Goal: Information Seeking & Learning: Learn about a topic

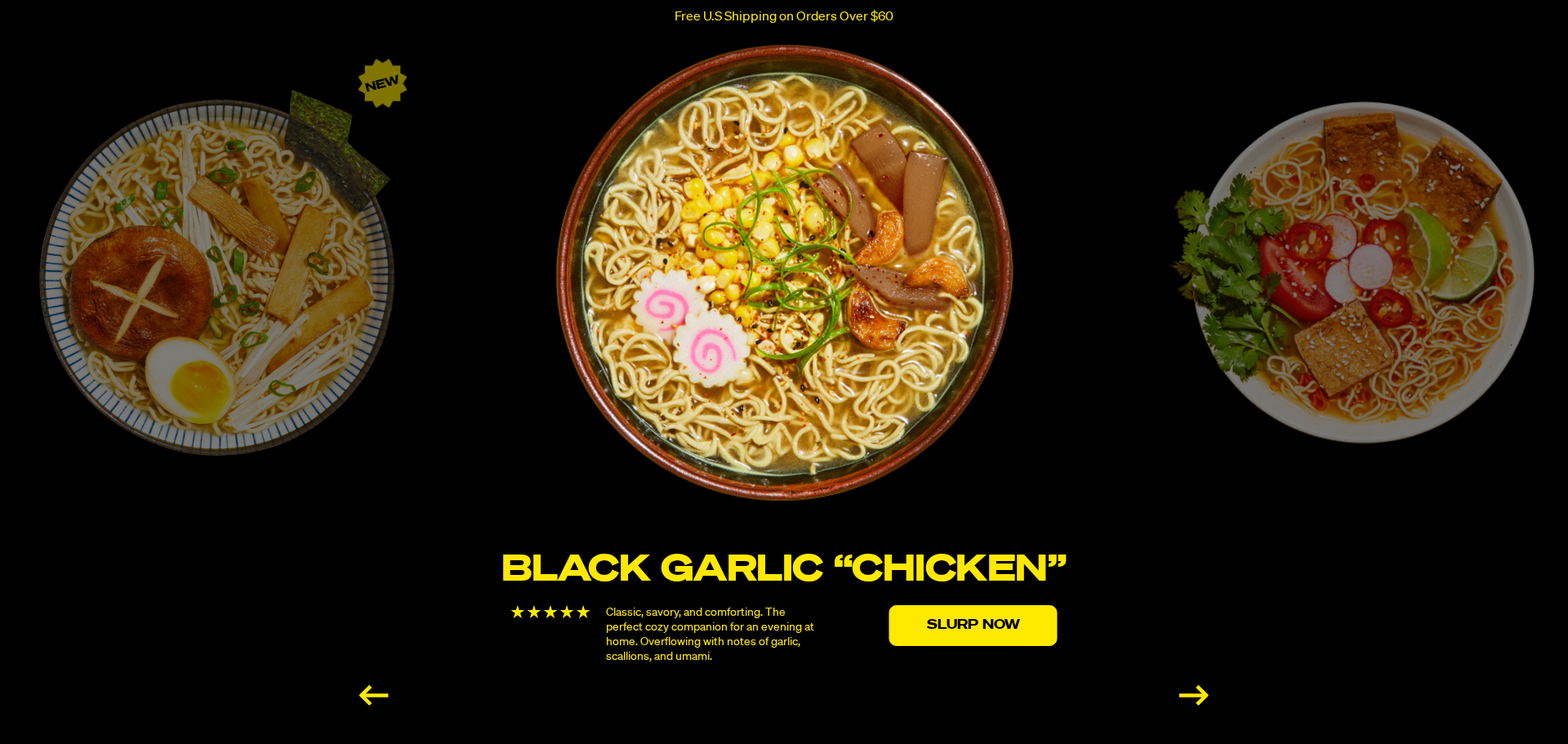
scroll to position [2739, 0]
click at [368, 685] on div "Previous slide" at bounding box center [374, 695] width 30 height 21
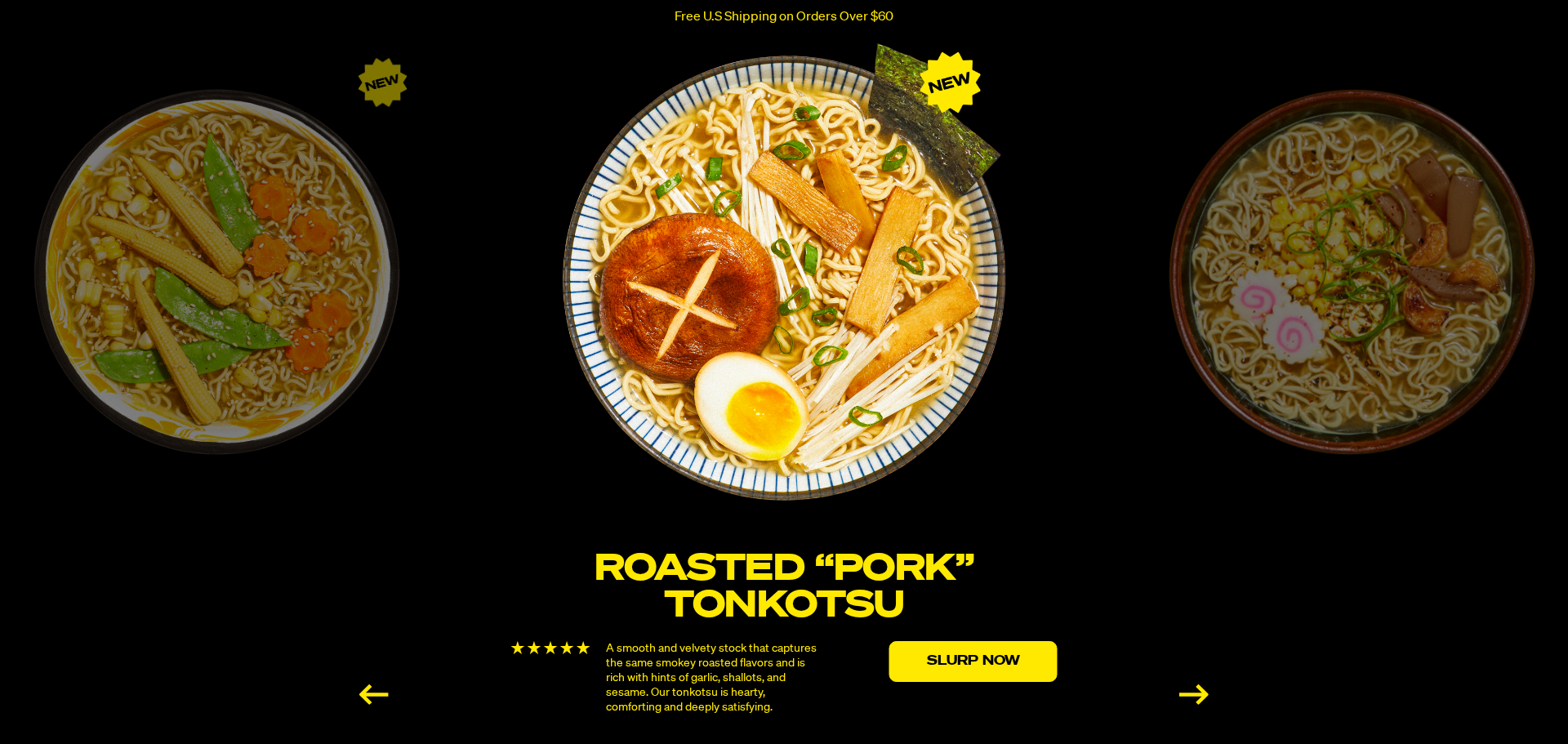
click at [368, 685] on div "Previous slide" at bounding box center [374, 695] width 30 height 21
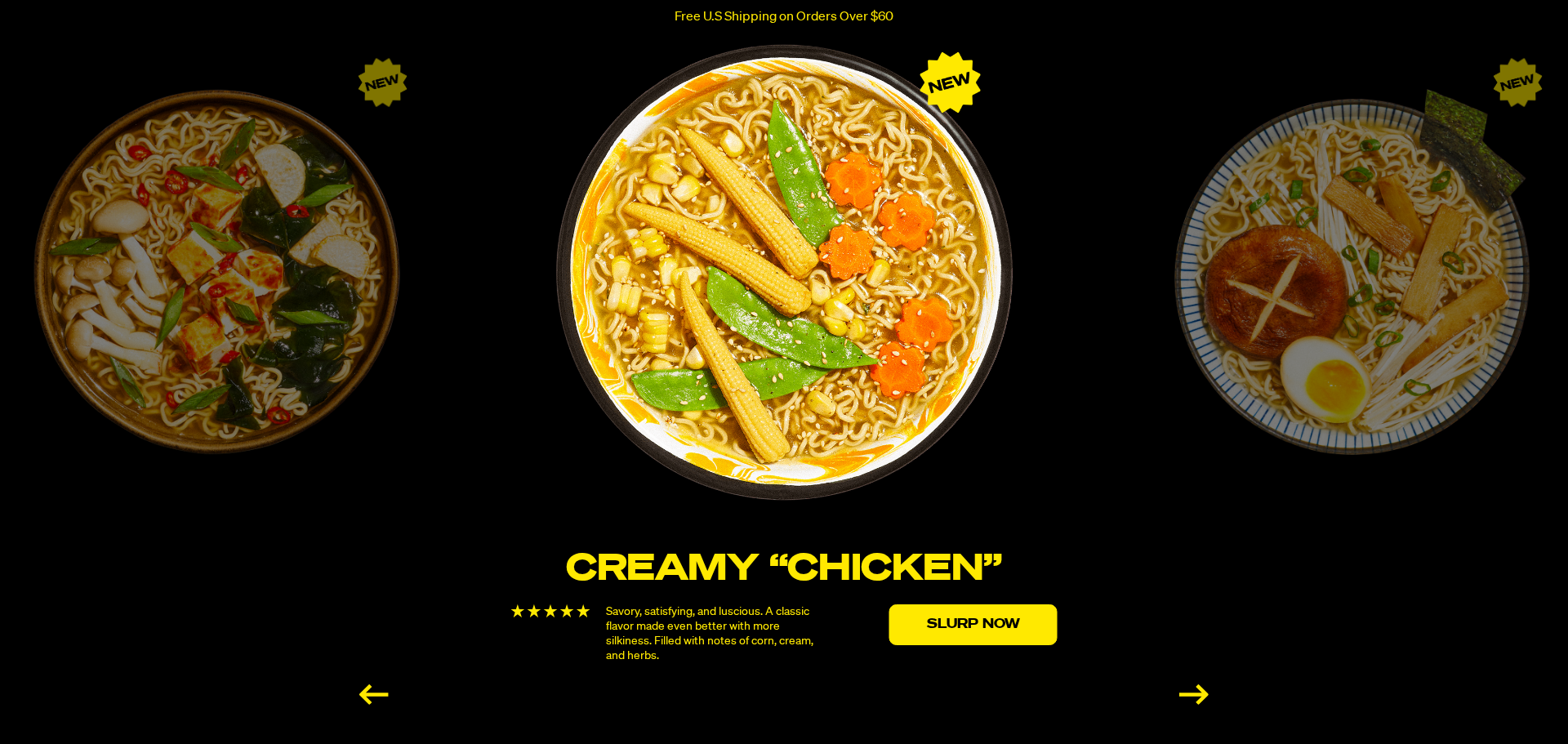
click at [368, 685] on div "Previous slide" at bounding box center [374, 695] width 30 height 21
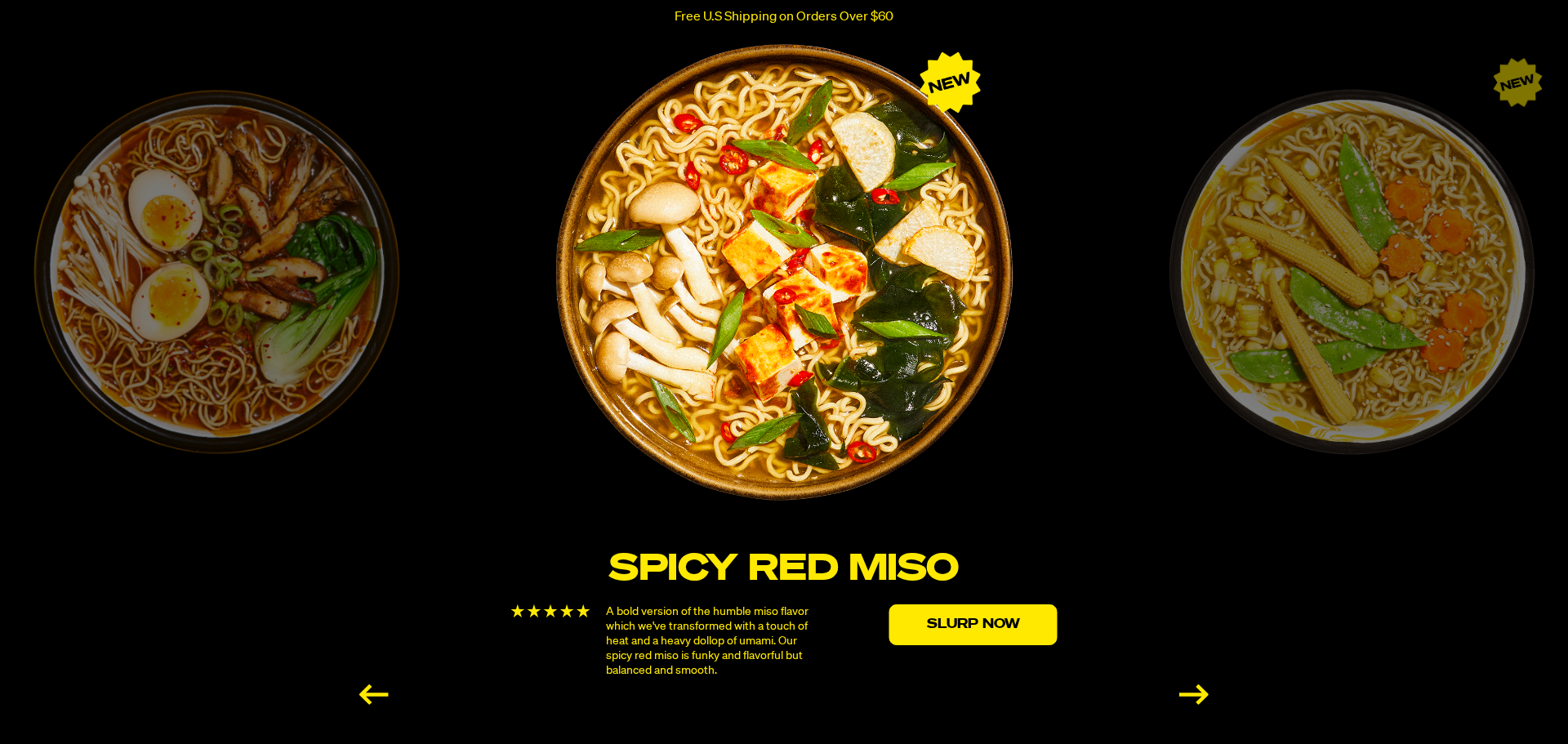
click at [367, 691] on div "Previous slide" at bounding box center [374, 695] width 30 height 21
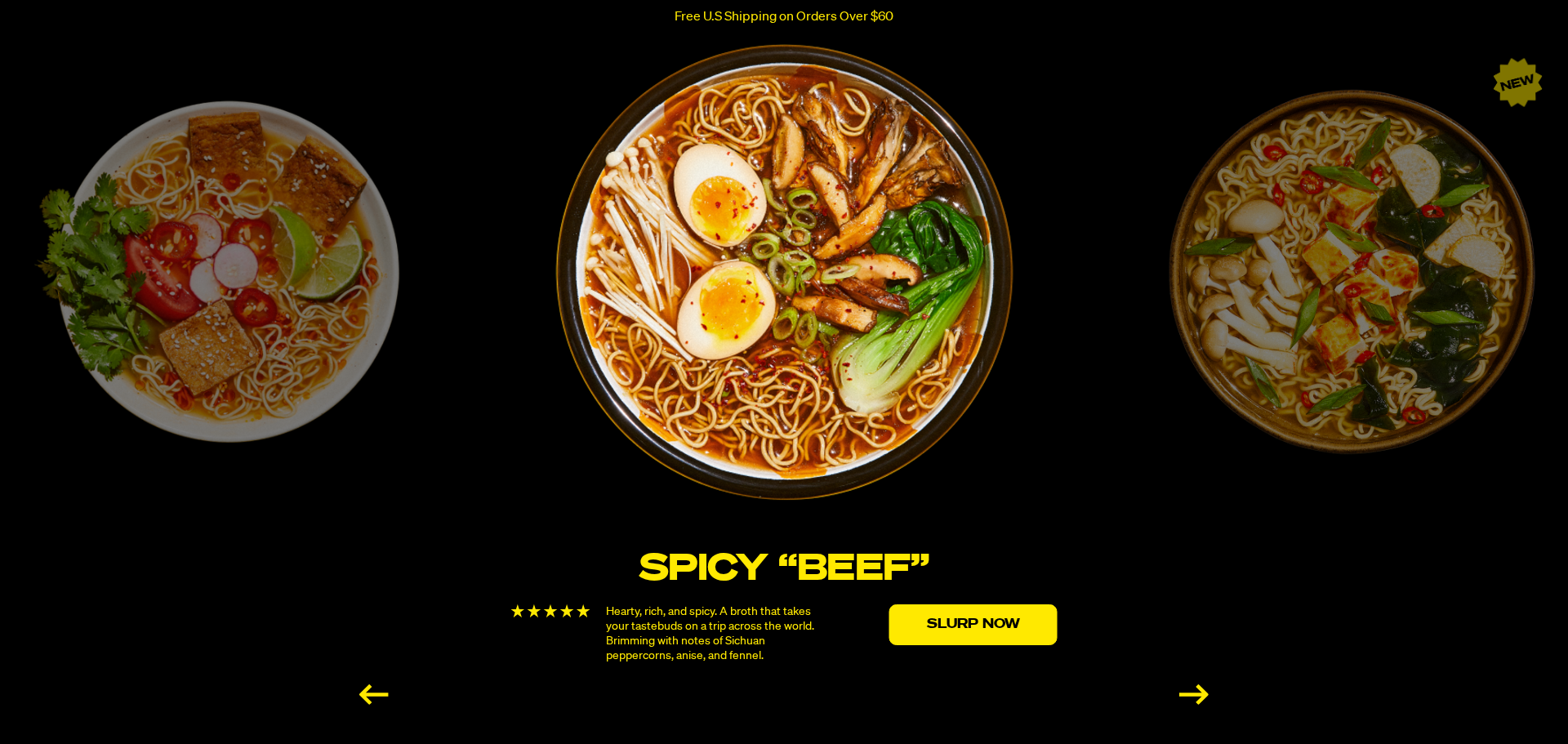
click at [367, 691] on div "Previous slide" at bounding box center [374, 695] width 30 height 21
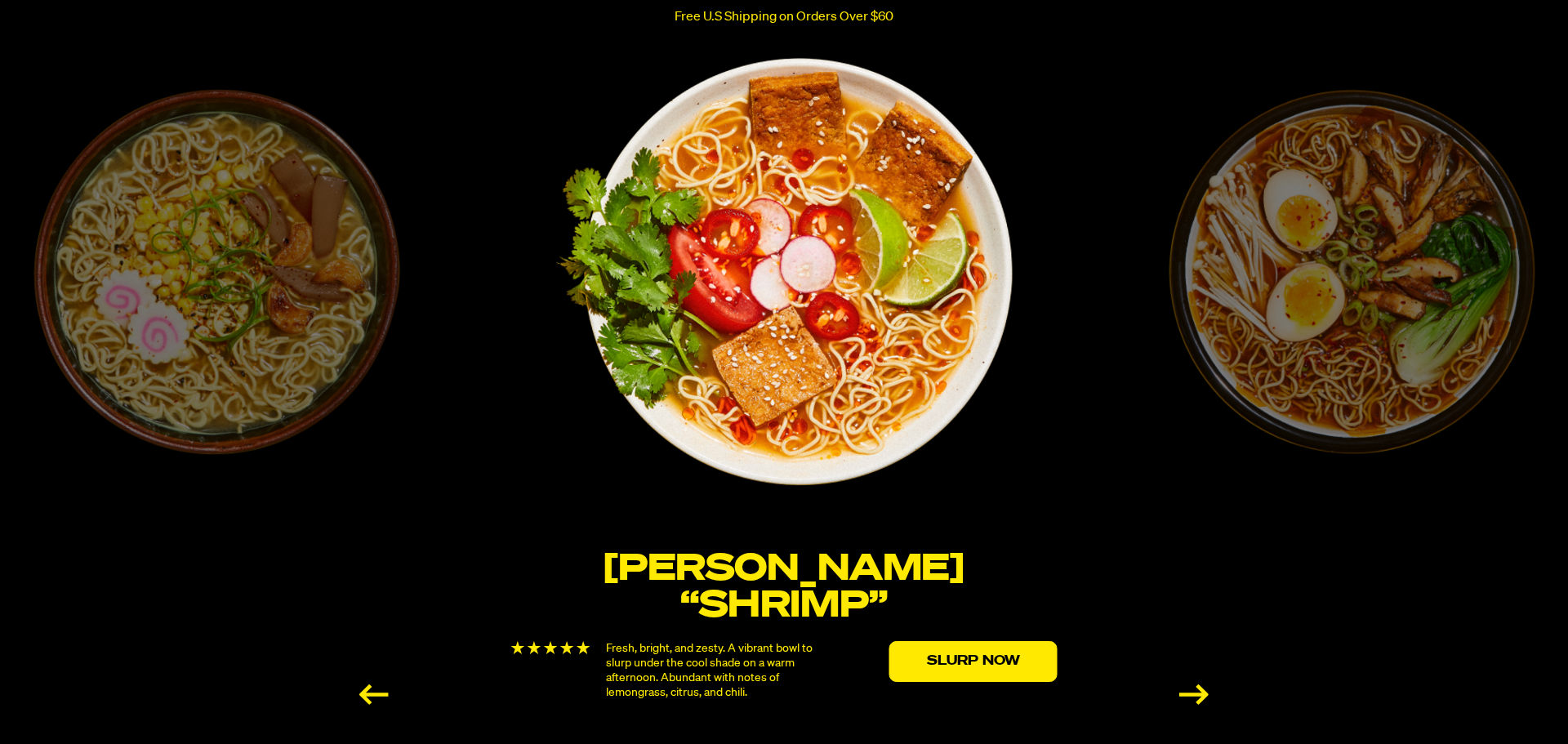
click at [367, 691] on div "Previous slide" at bounding box center [374, 695] width 30 height 21
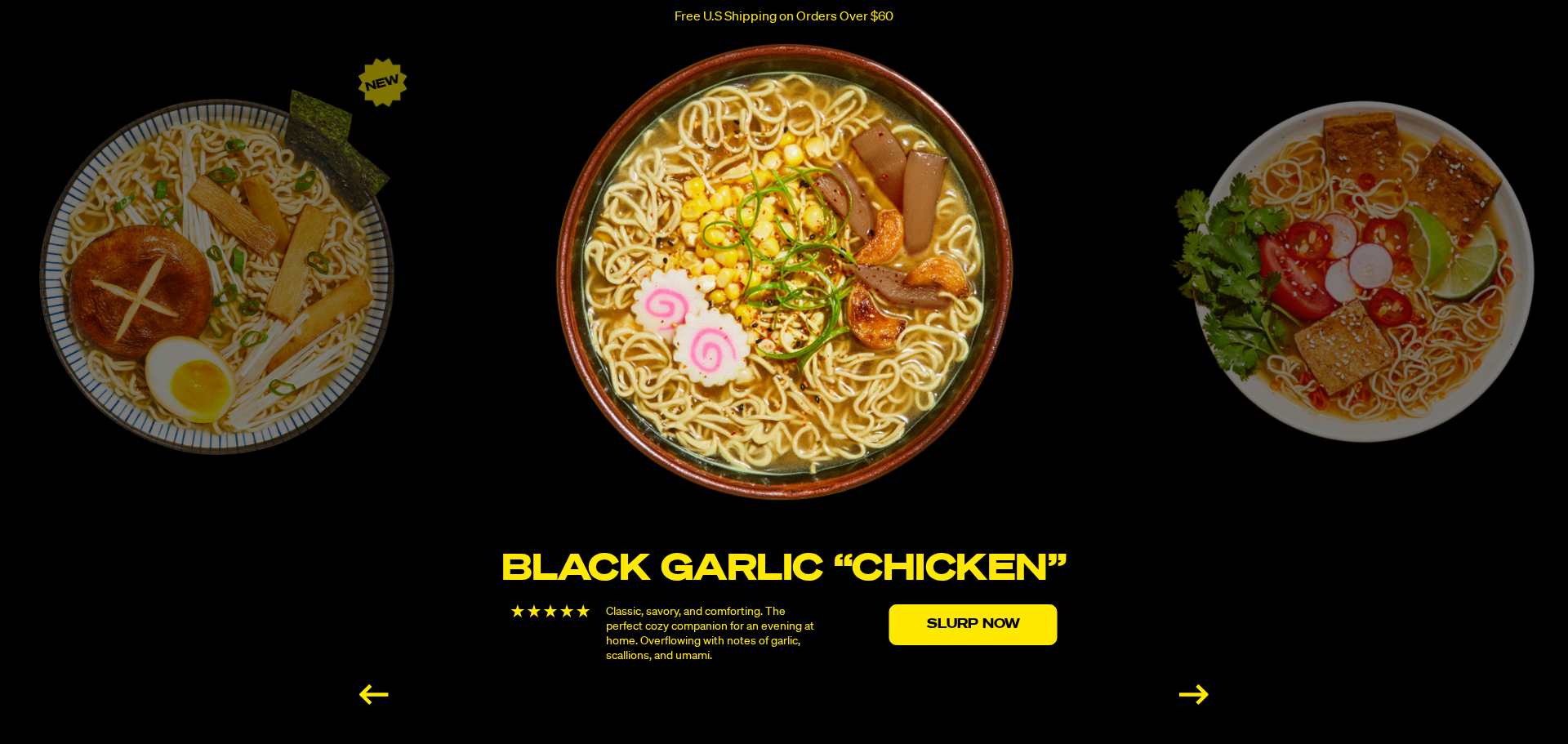
click at [367, 691] on div "Previous slide" at bounding box center [374, 695] width 30 height 21
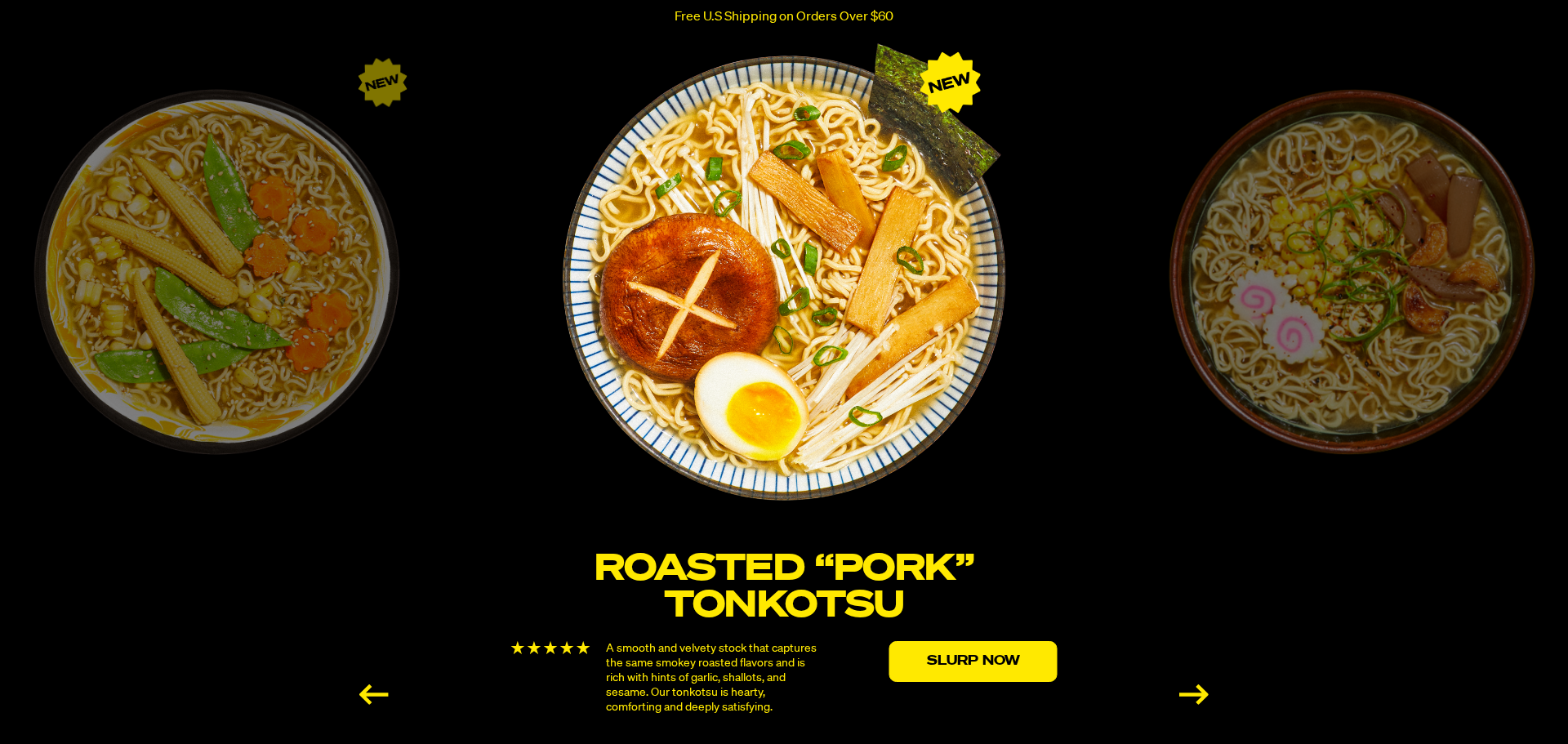
click at [1185, 692] on div "Next slide" at bounding box center [1194, 695] width 30 height 21
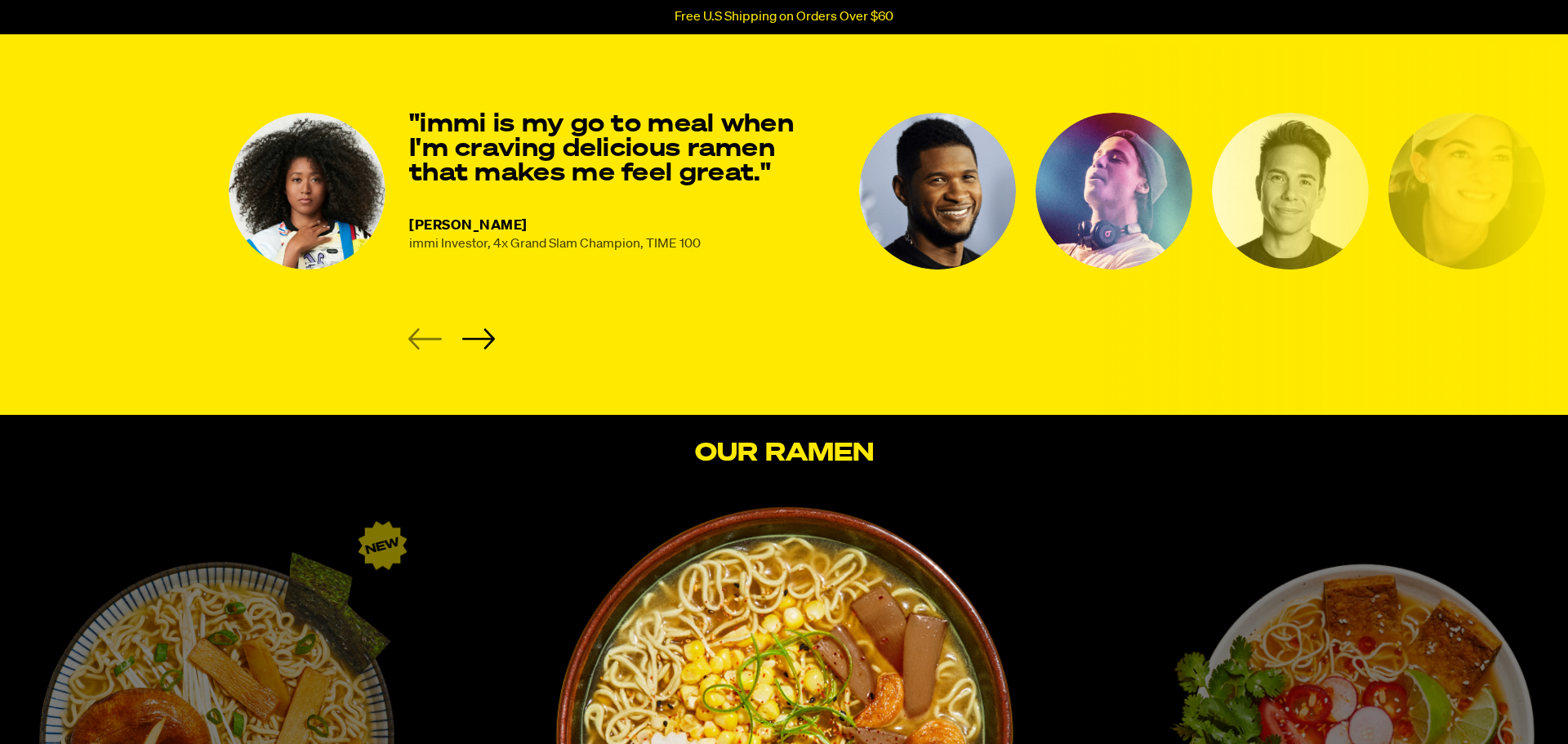
scroll to position [0, 0]
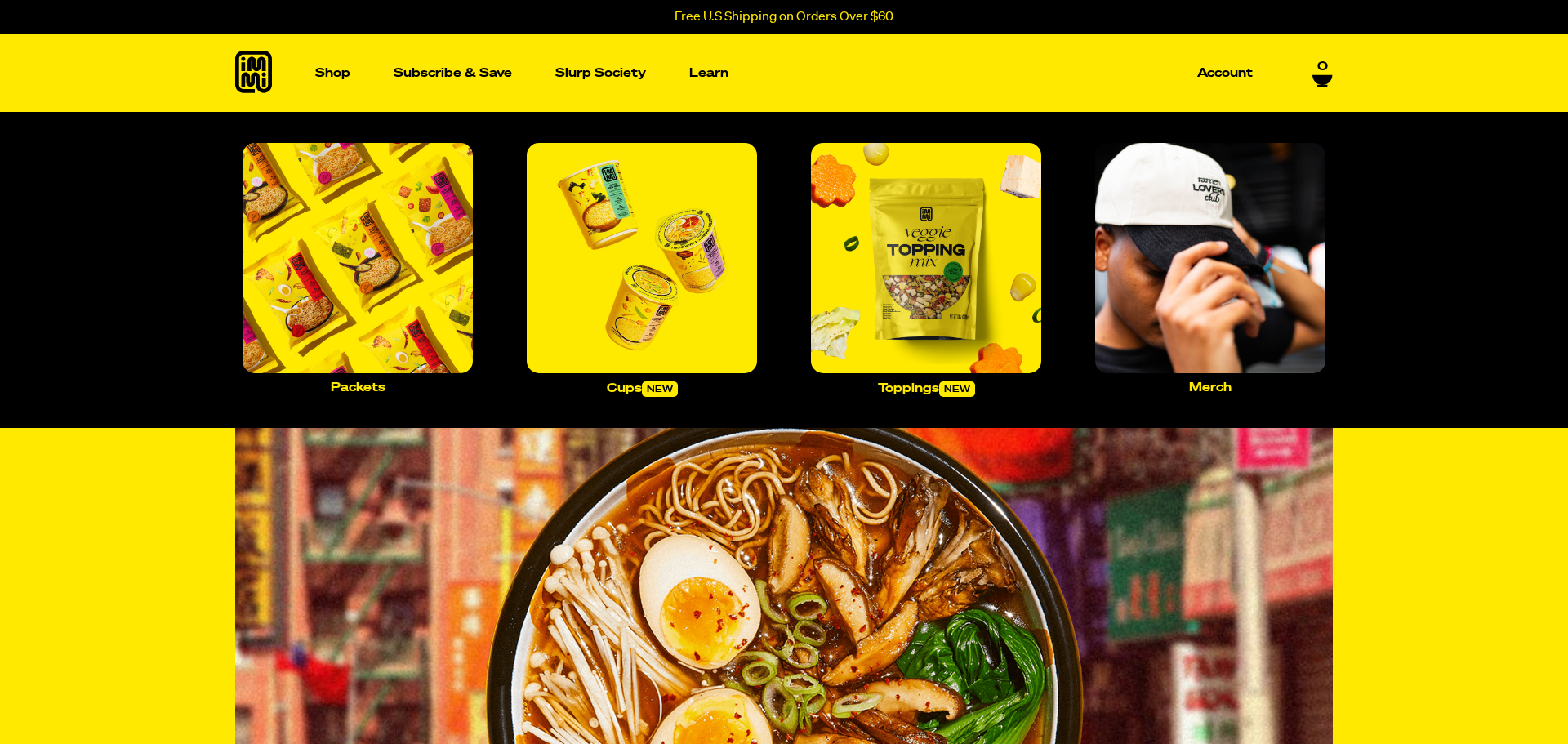
click at [342, 74] on p "Shop" at bounding box center [332, 73] width 35 height 12
click at [365, 242] on img "Main navigation" at bounding box center [357, 258] width 230 height 230
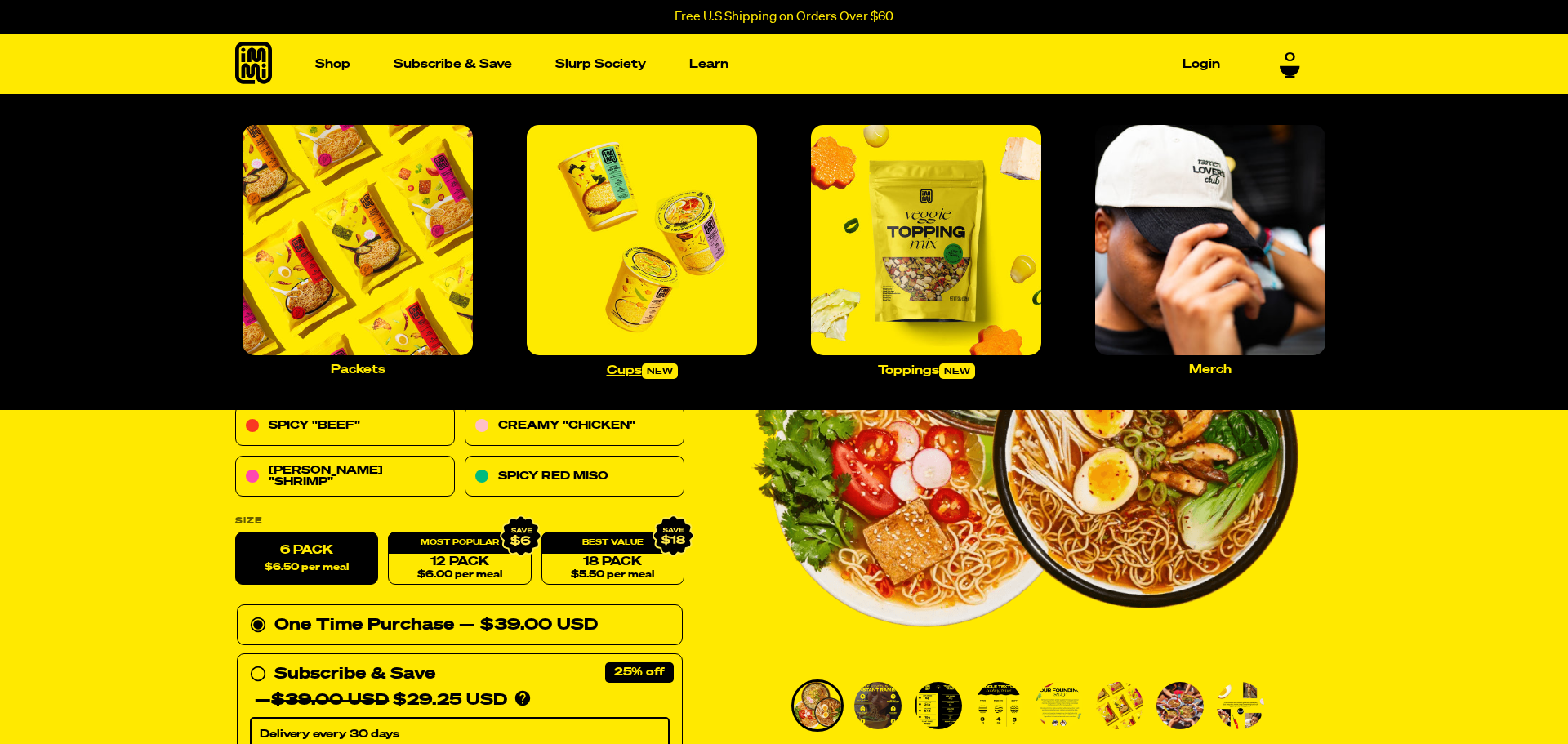
click at [649, 316] on img "Main navigation" at bounding box center [641, 240] width 230 height 230
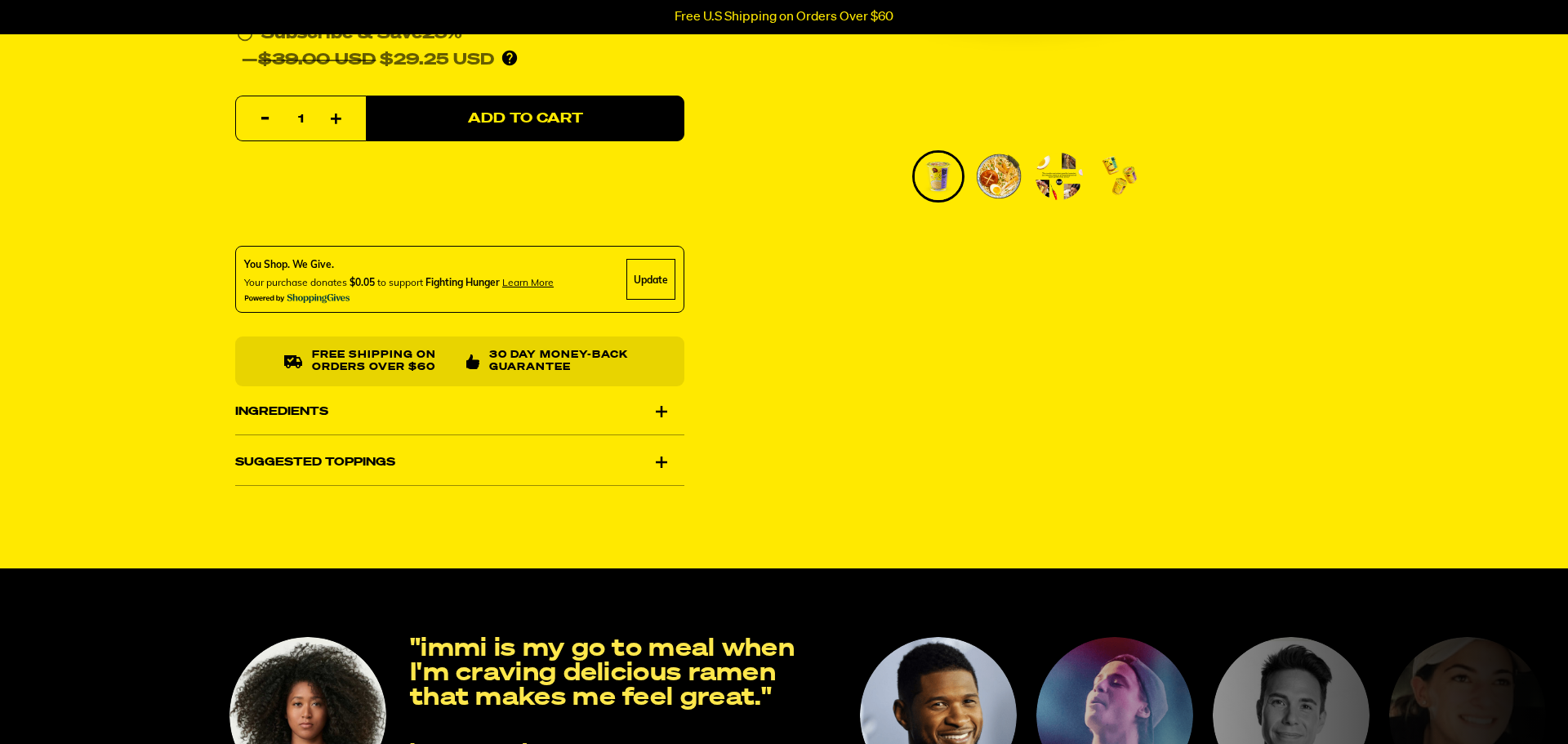
scroll to position [533, 0]
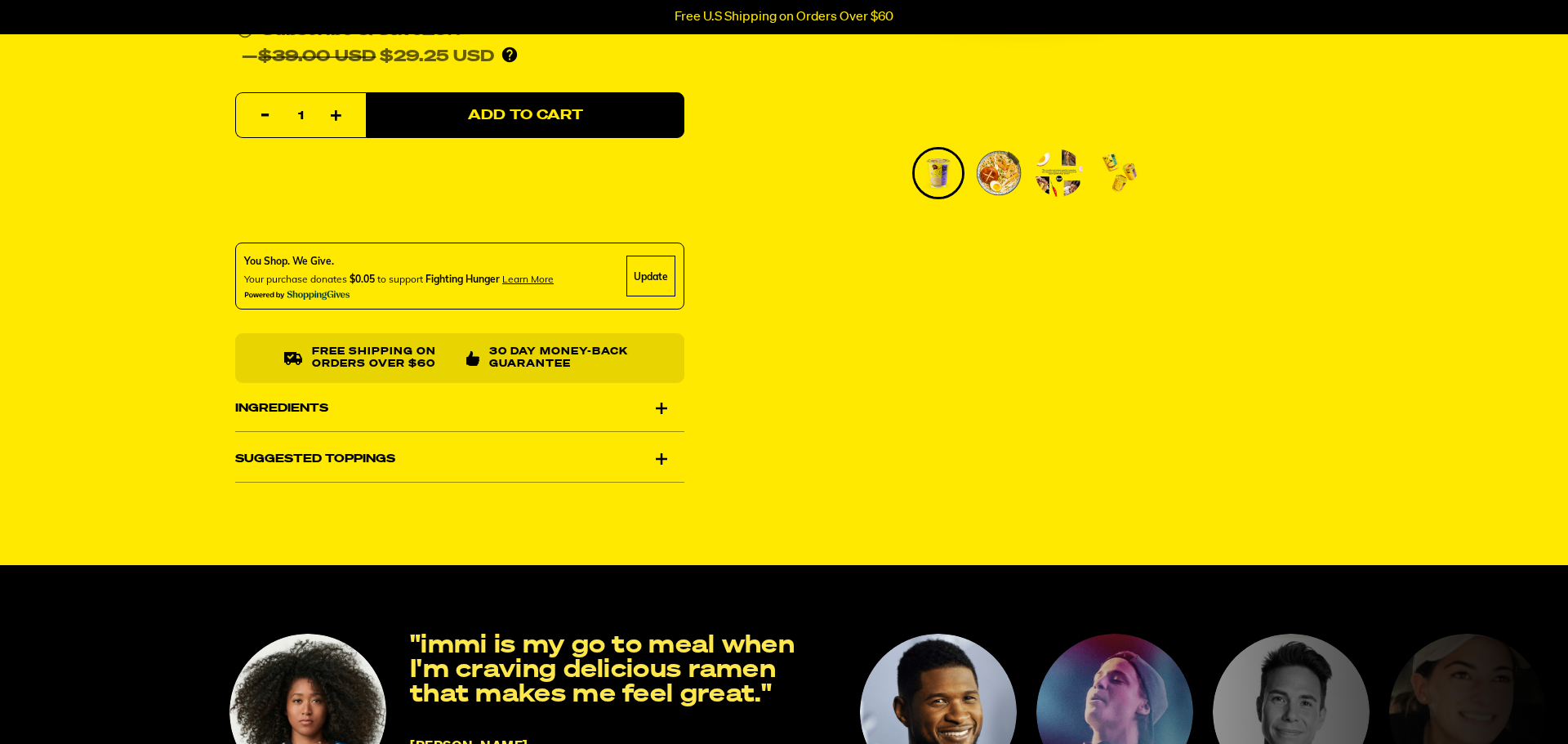
click at [522, 405] on div "Ingredients" at bounding box center [460, 408] width 449 height 46
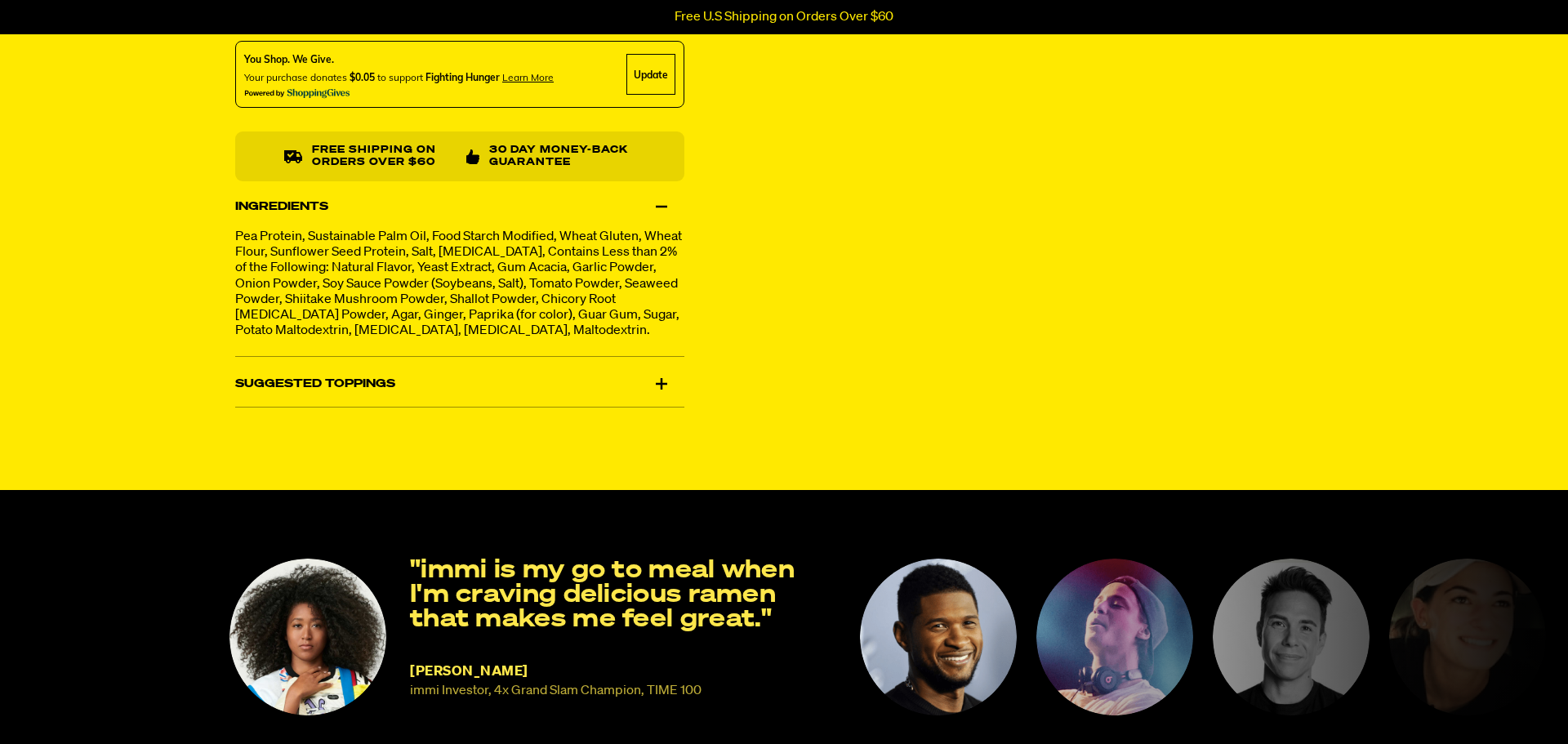
scroll to position [736, 0]
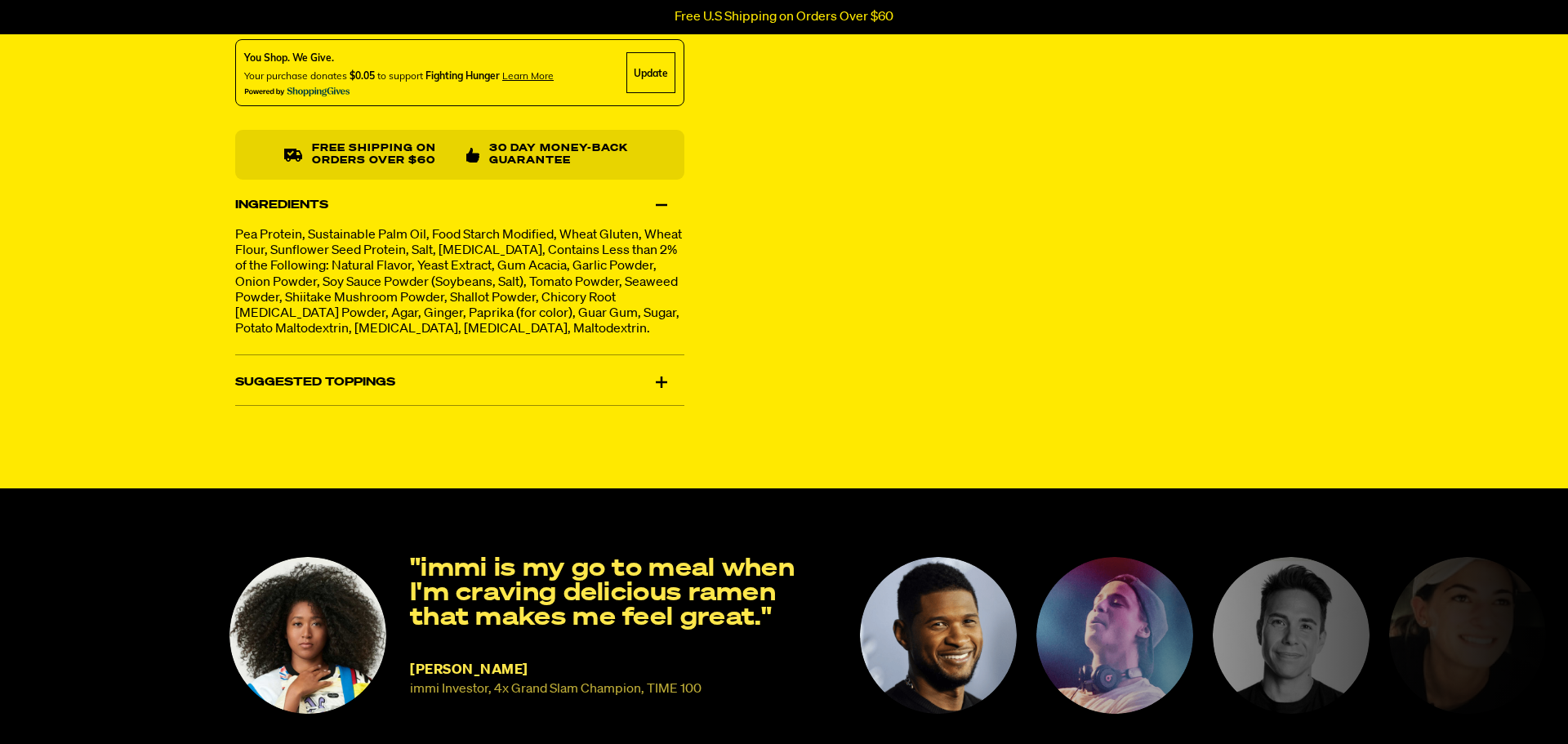
click at [494, 392] on div "Suggested Toppings" at bounding box center [460, 382] width 449 height 46
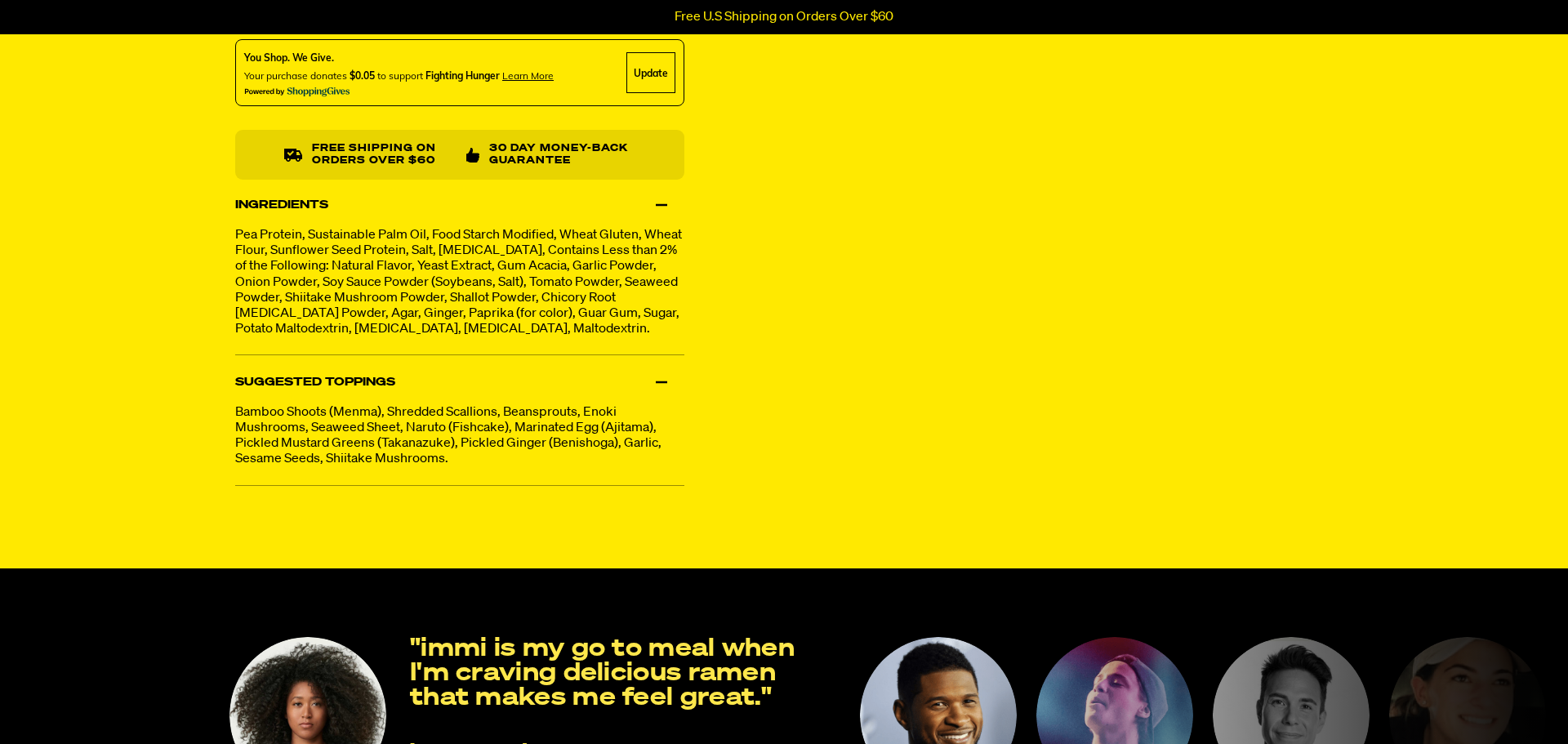
scroll to position [0, 0]
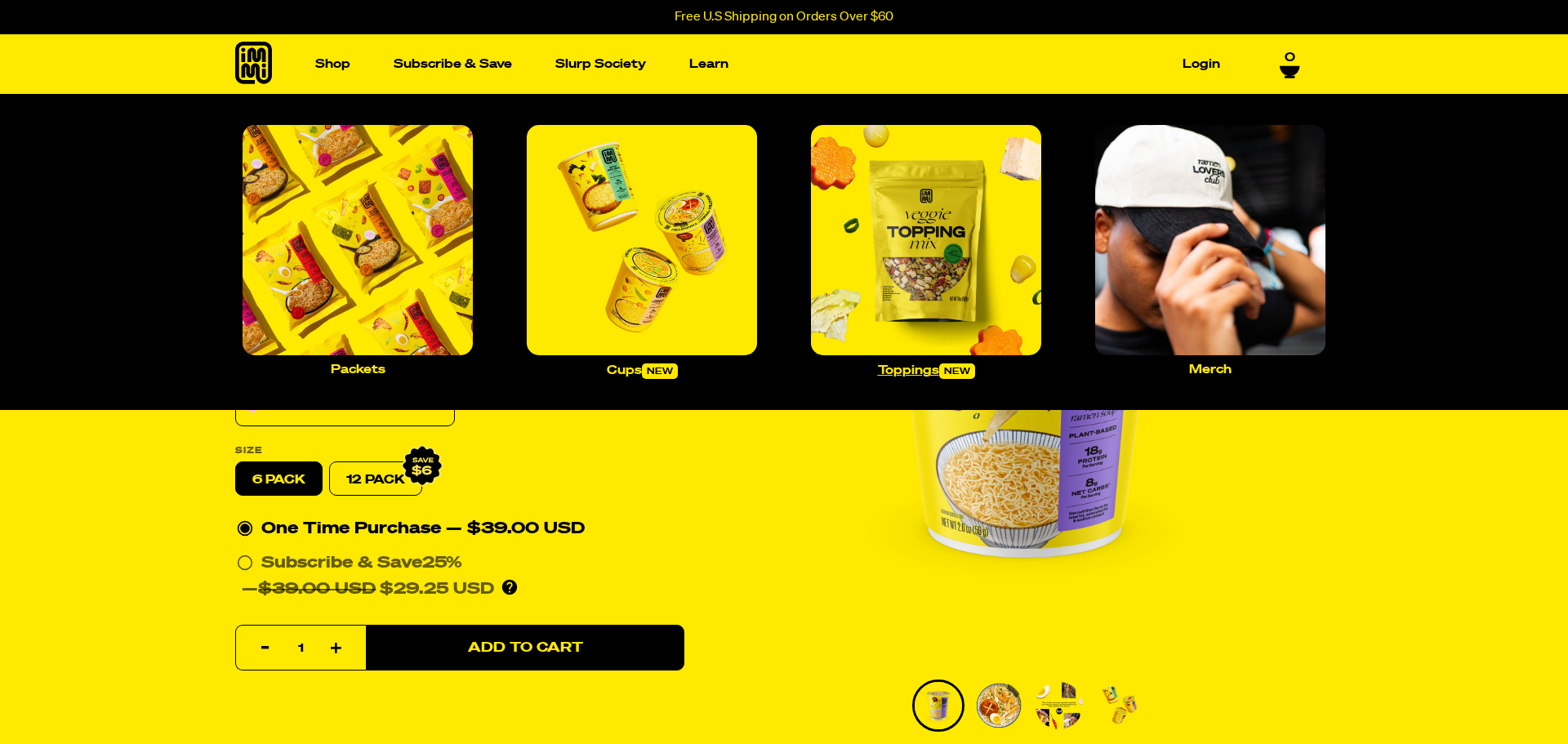
click at [902, 260] on img "Main navigation" at bounding box center [925, 240] width 230 height 230
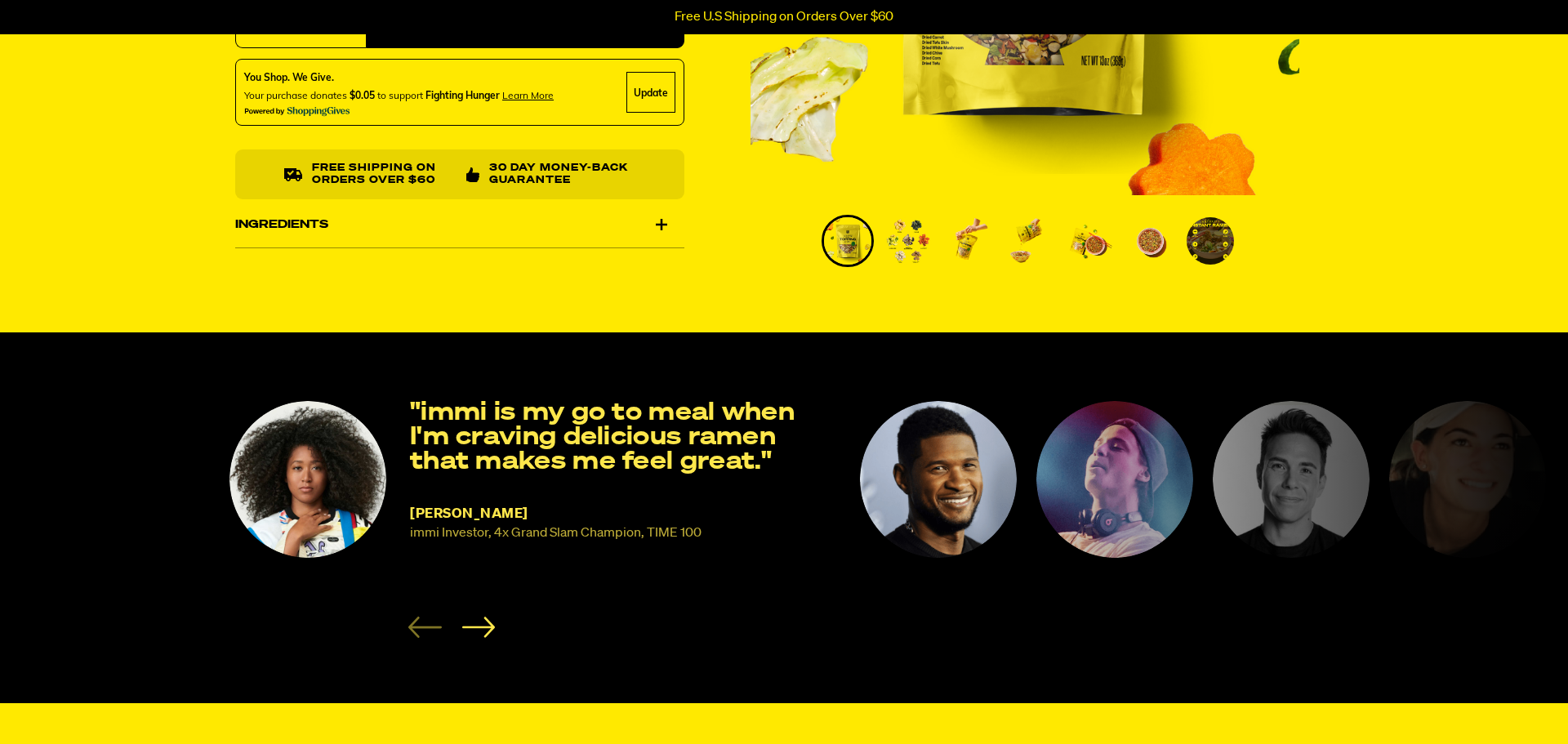
scroll to position [465, 0]
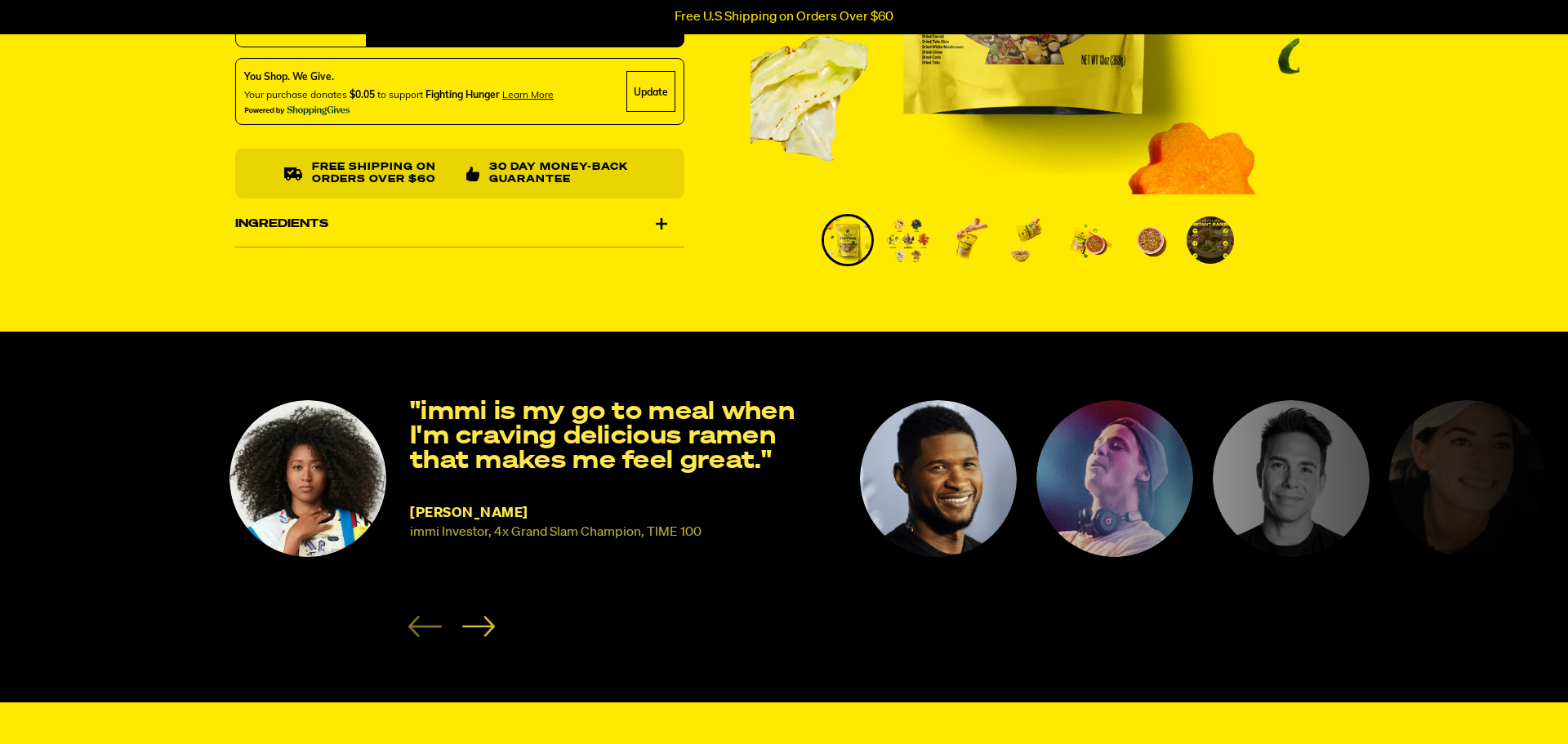
click at [474, 624] on icon "Next slide" at bounding box center [478, 627] width 34 height 21
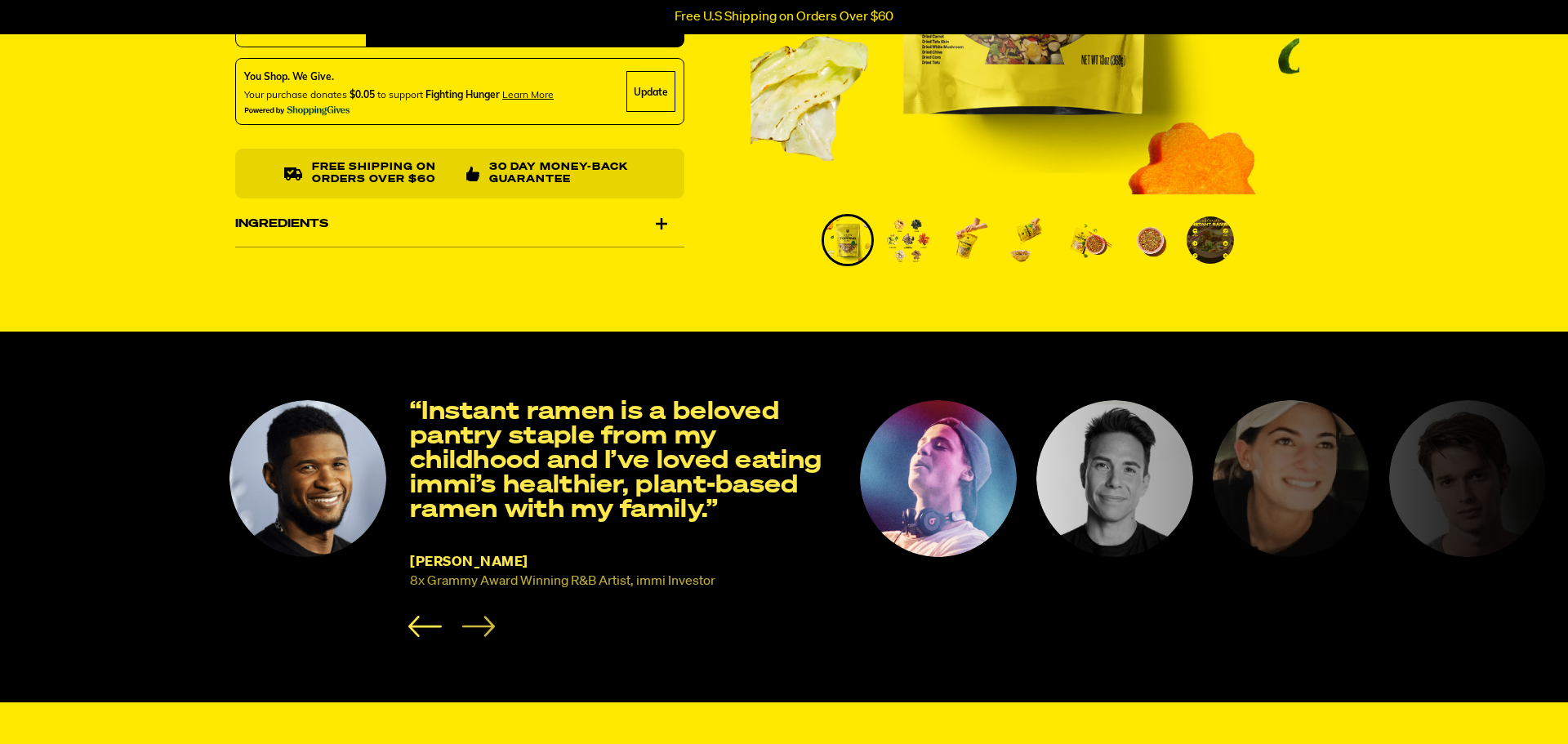
click at [474, 624] on icon "Next slide" at bounding box center [478, 627] width 34 height 21
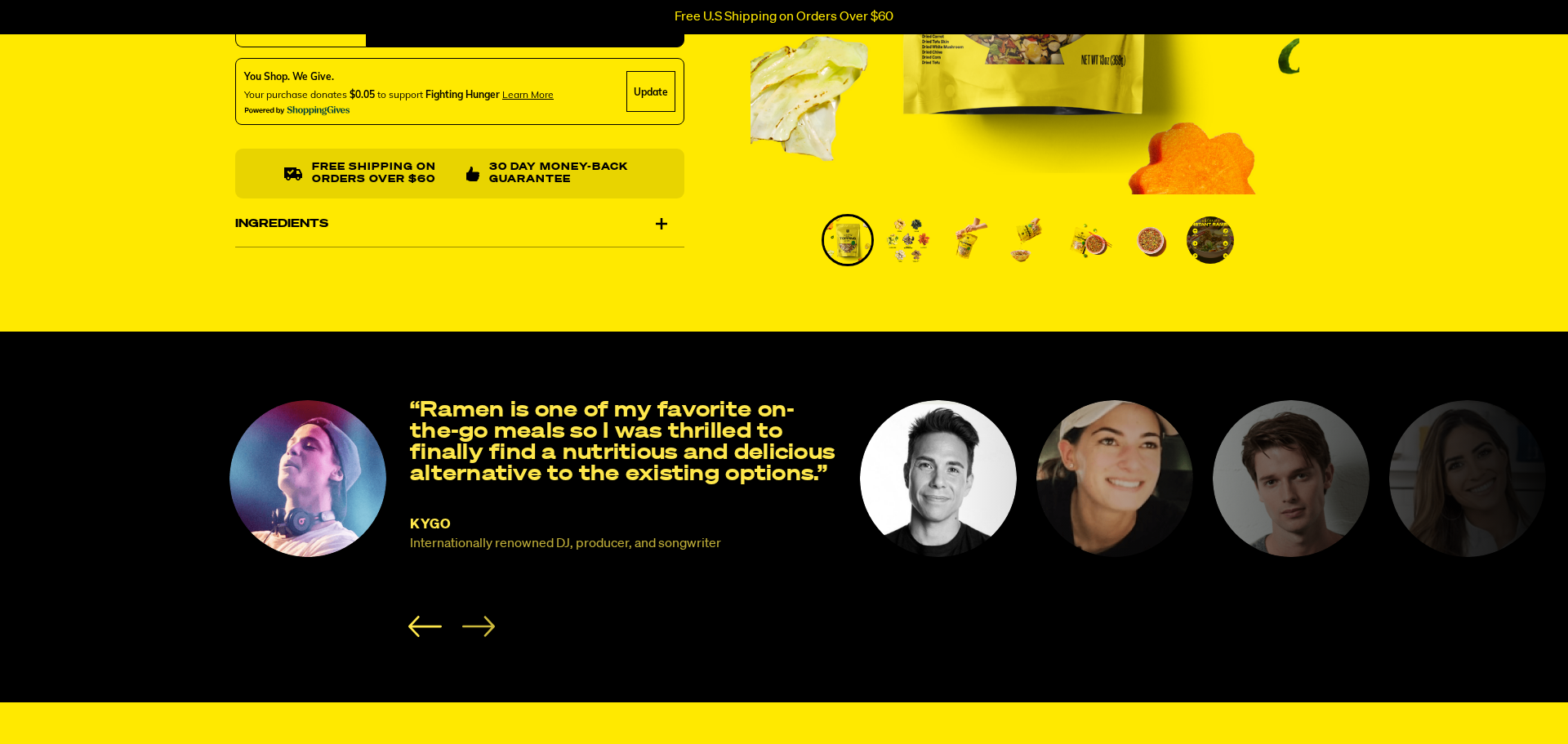
click at [474, 624] on icon "Next slide" at bounding box center [478, 627] width 34 height 21
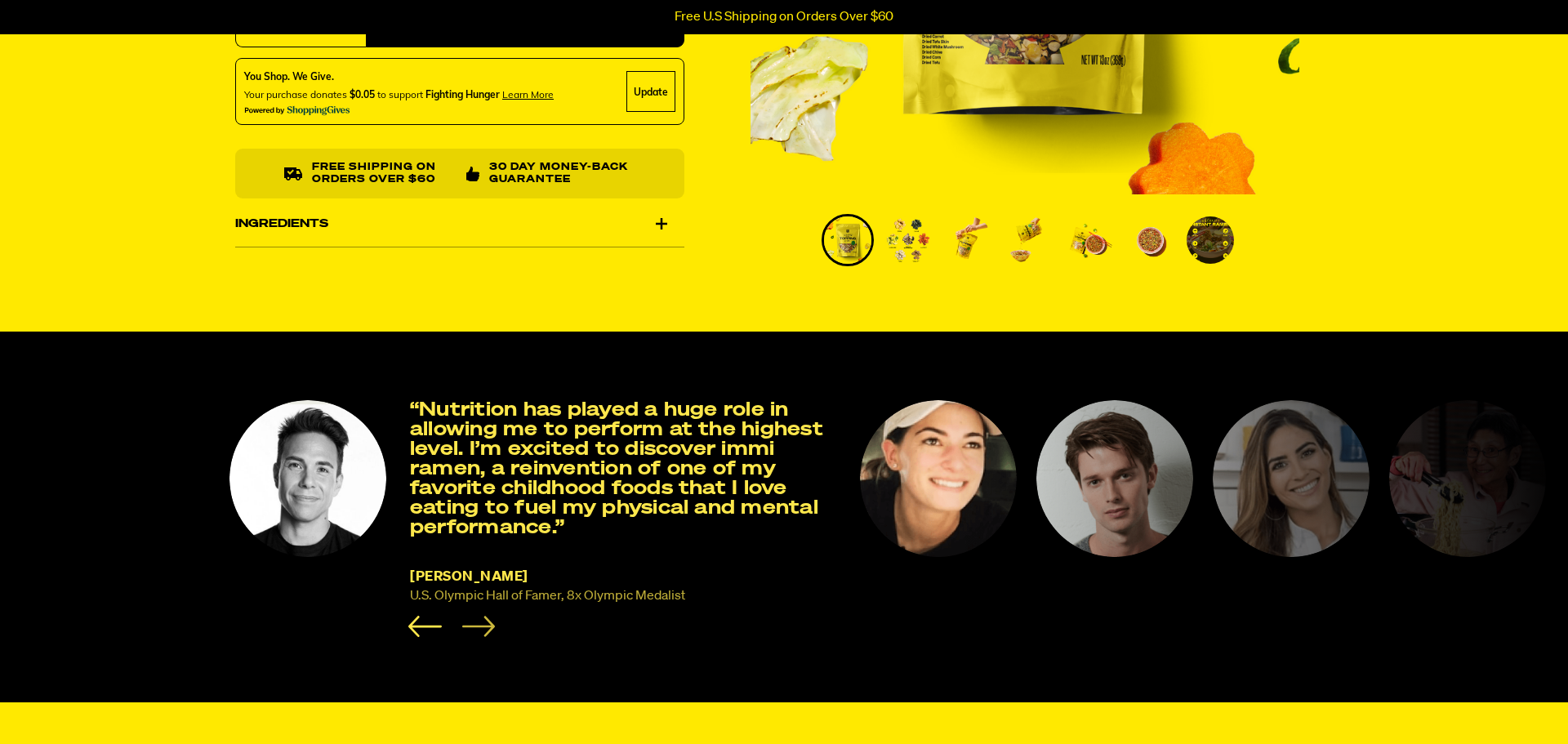
click at [474, 624] on icon "Next slide" at bounding box center [478, 627] width 34 height 21
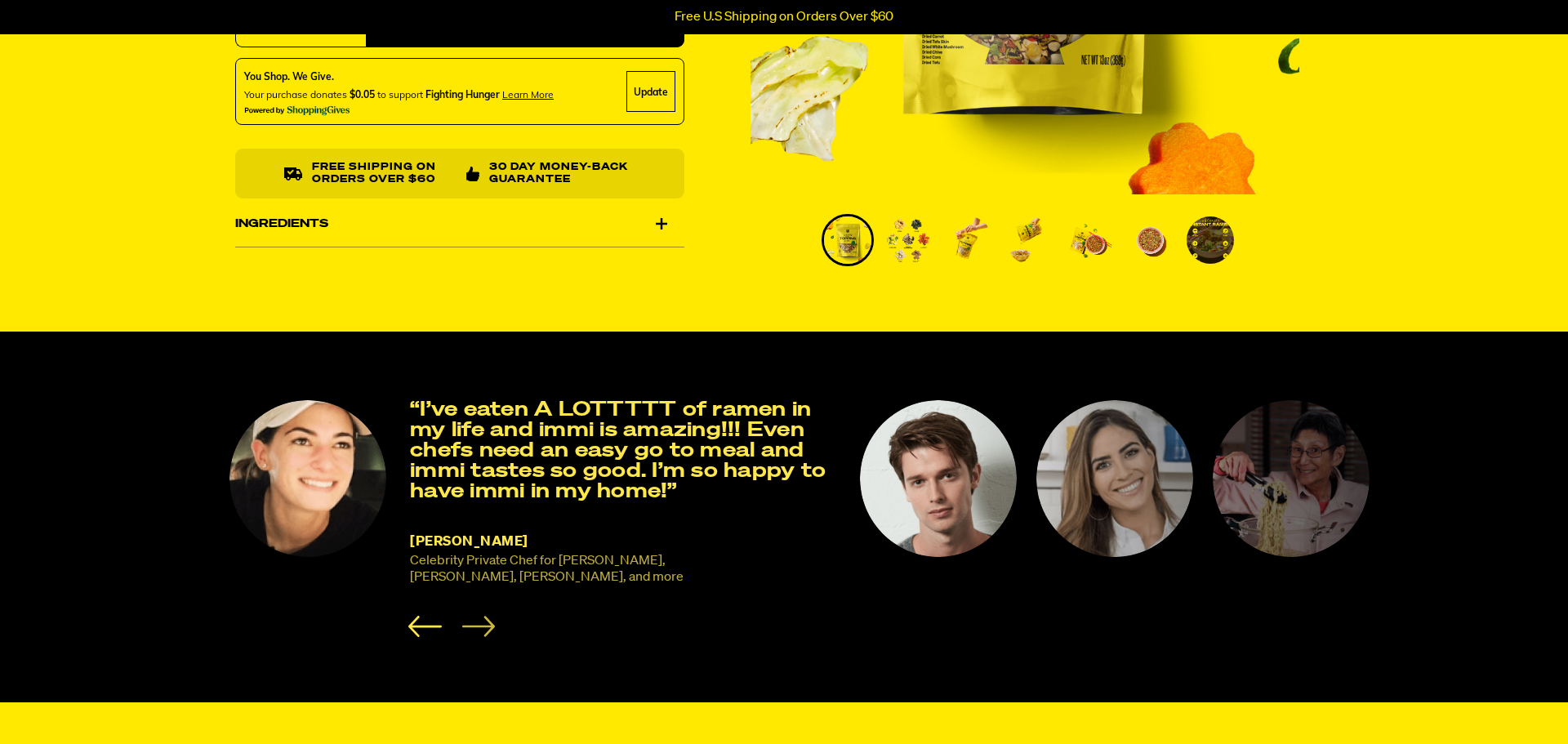
click at [474, 624] on icon "Next slide" at bounding box center [478, 627] width 34 height 21
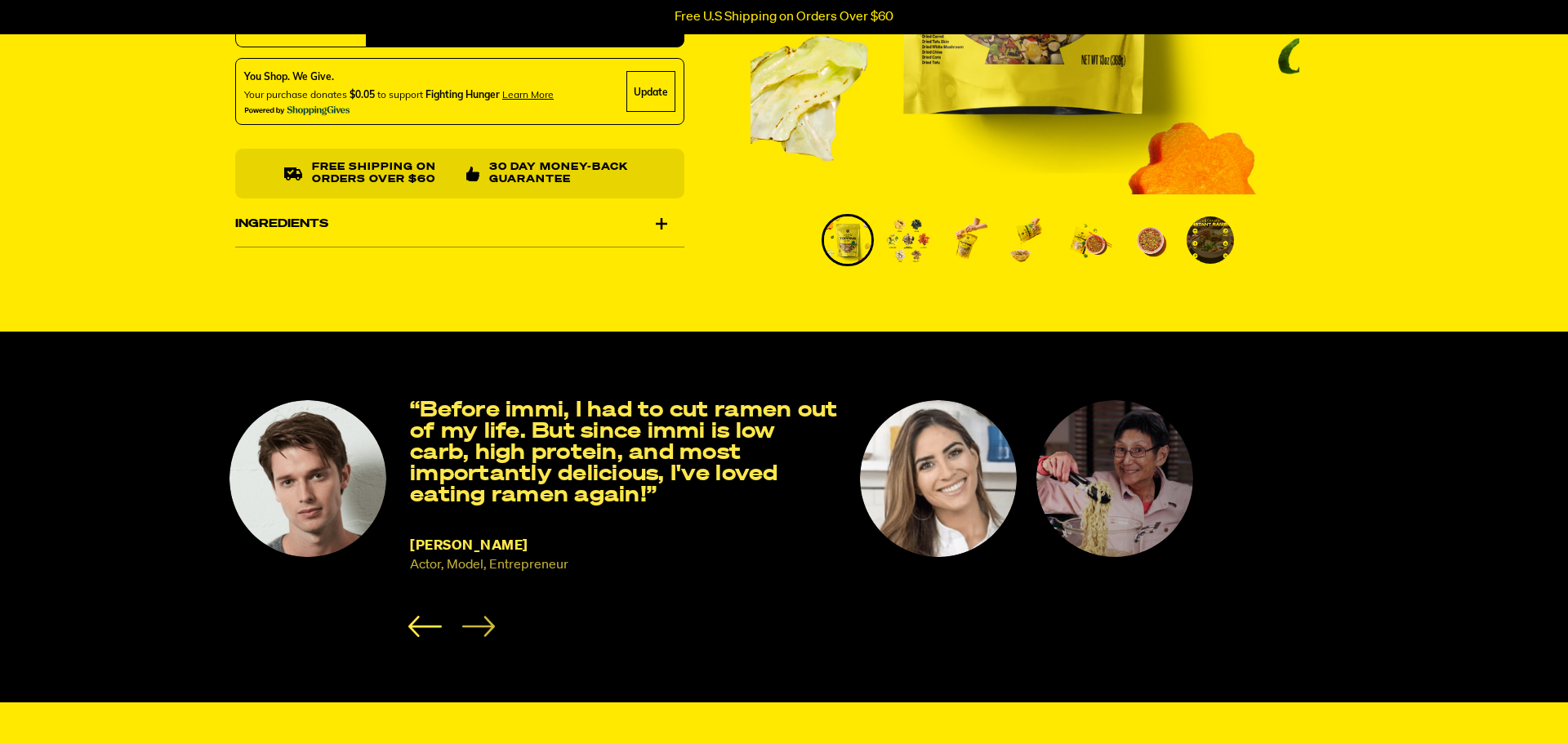
click at [474, 624] on icon "Next slide" at bounding box center [478, 627] width 34 height 21
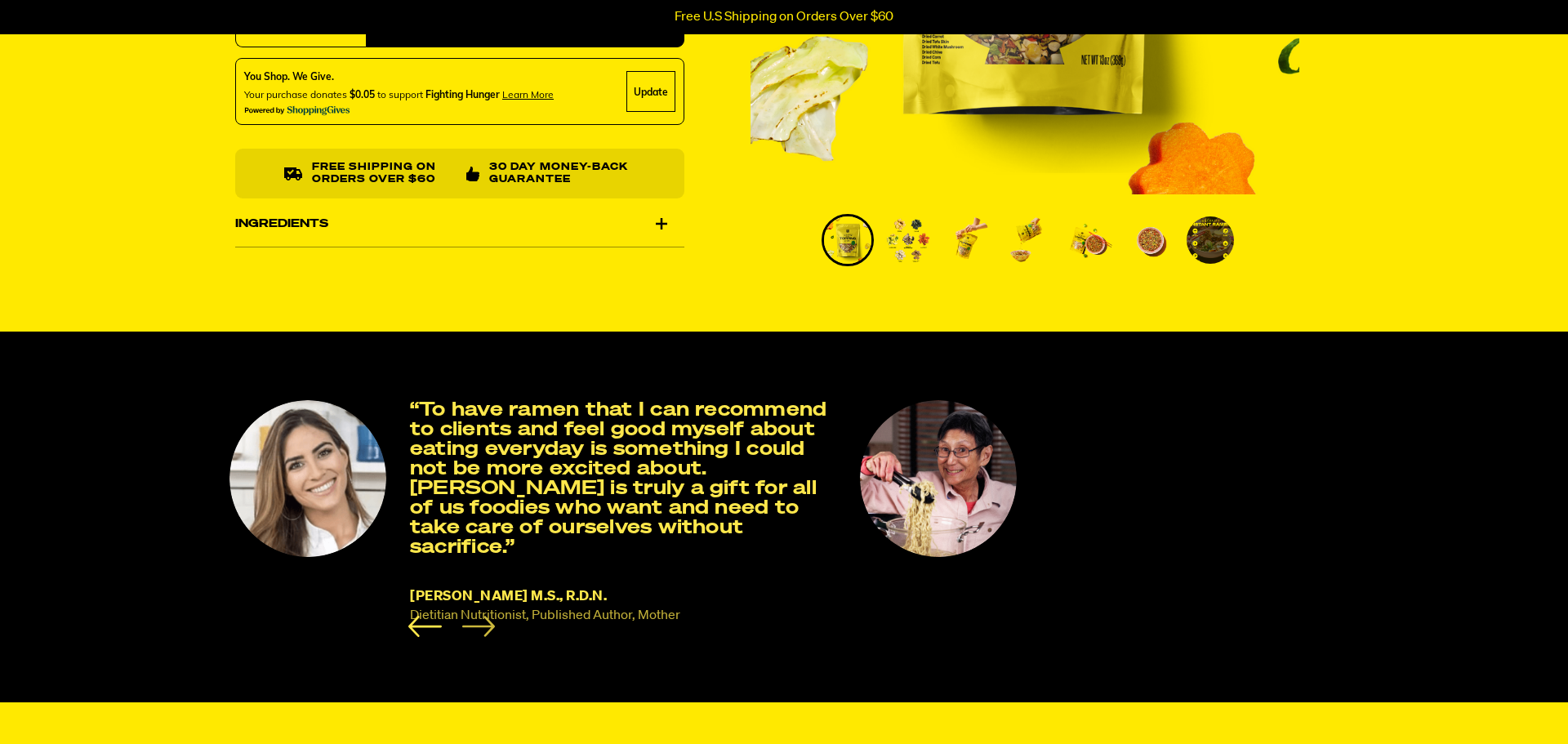
click at [474, 624] on icon "Next slide" at bounding box center [478, 627] width 34 height 21
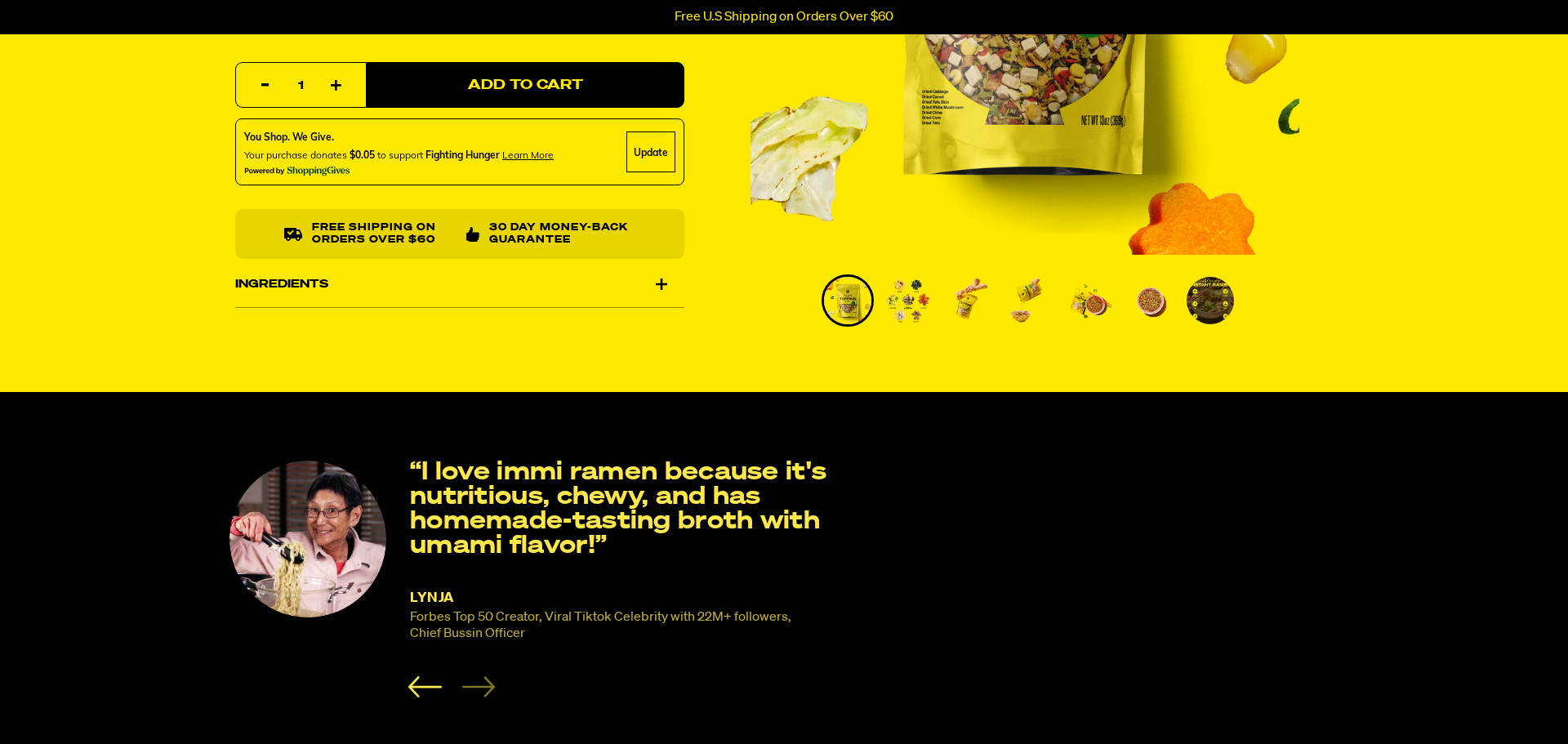
scroll to position [0, 0]
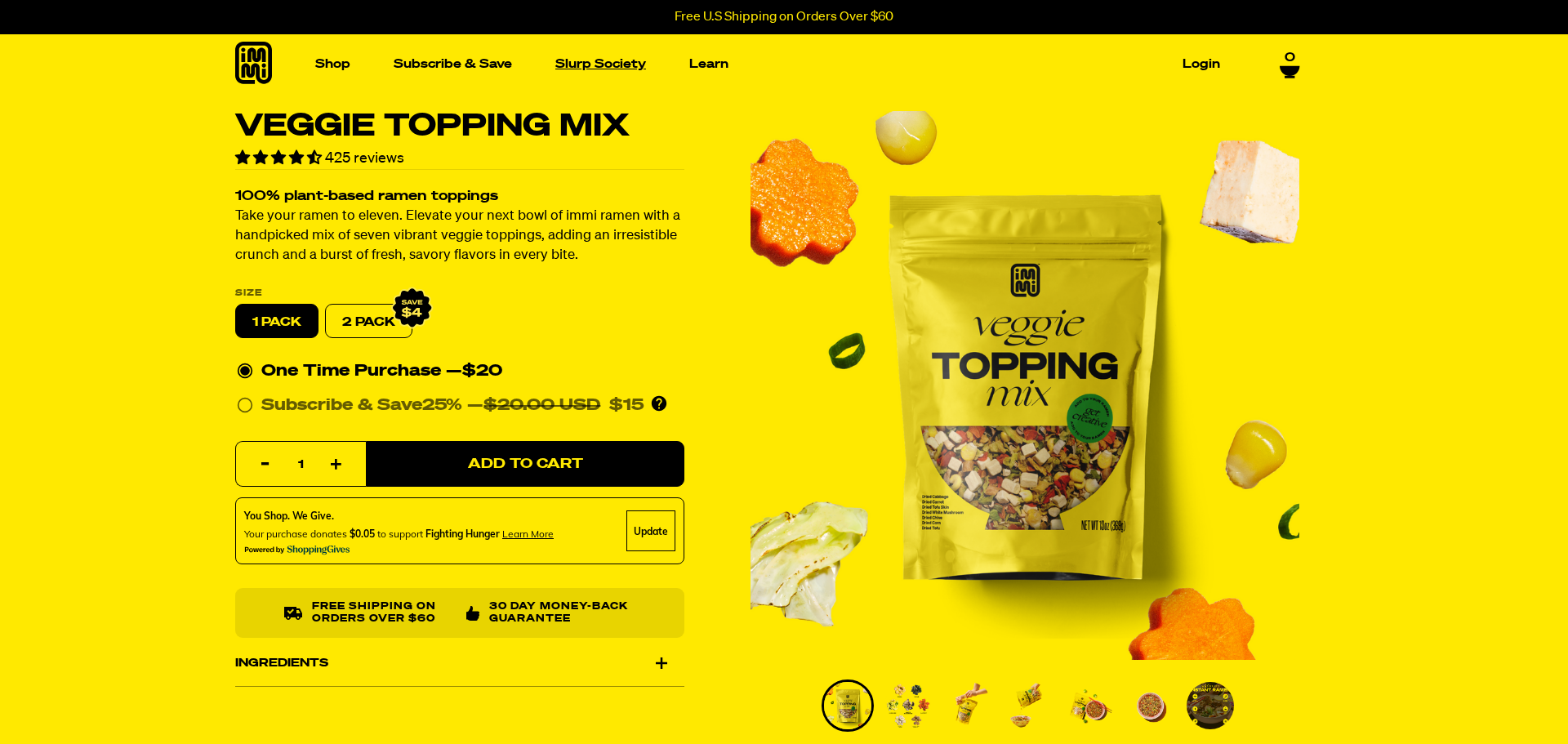
click at [588, 70] on link "Slurp Society" at bounding box center [600, 63] width 104 height 25
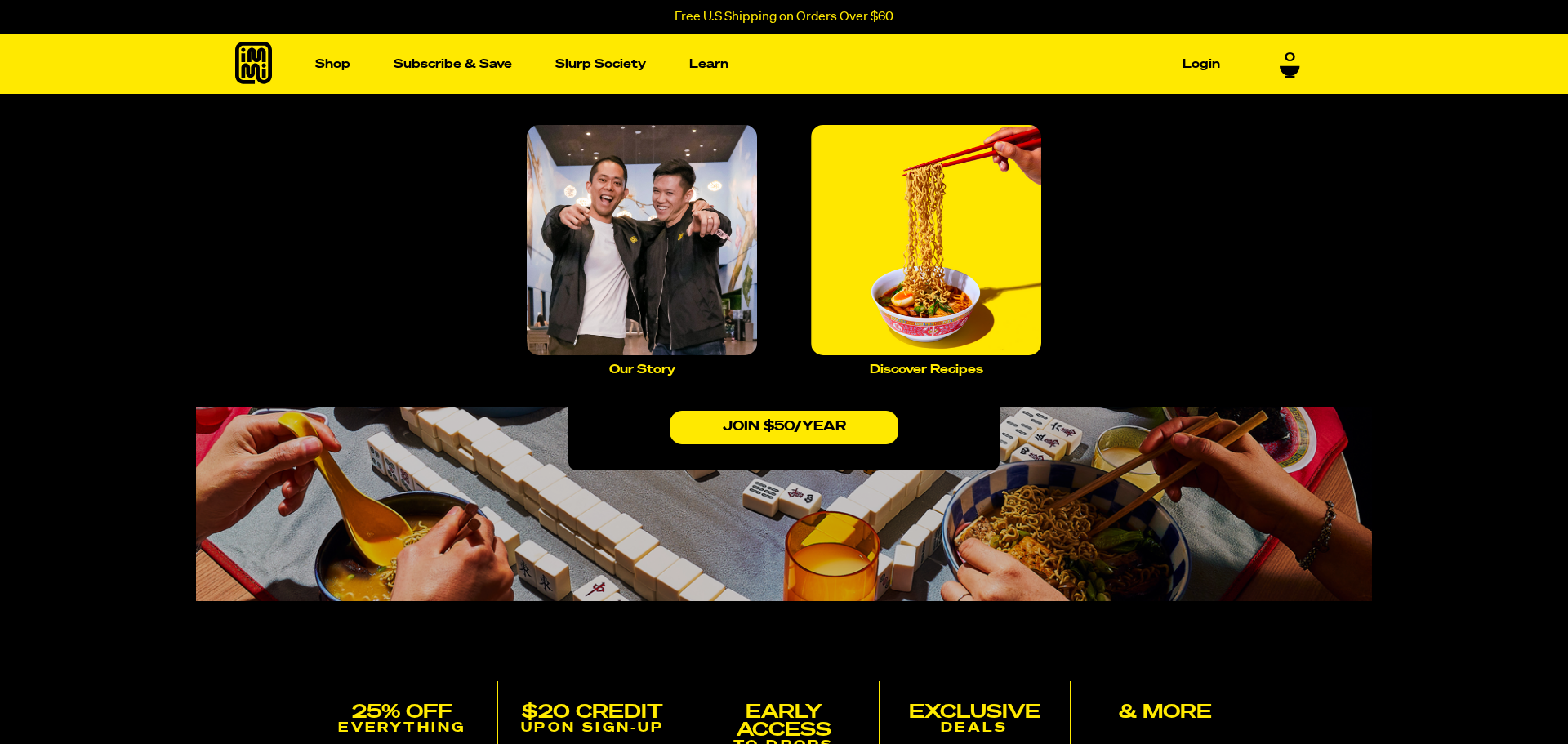
click at [720, 63] on link "Learn" at bounding box center [709, 63] width 52 height 25
click at [680, 188] on img "Main navigation" at bounding box center [641, 240] width 230 height 230
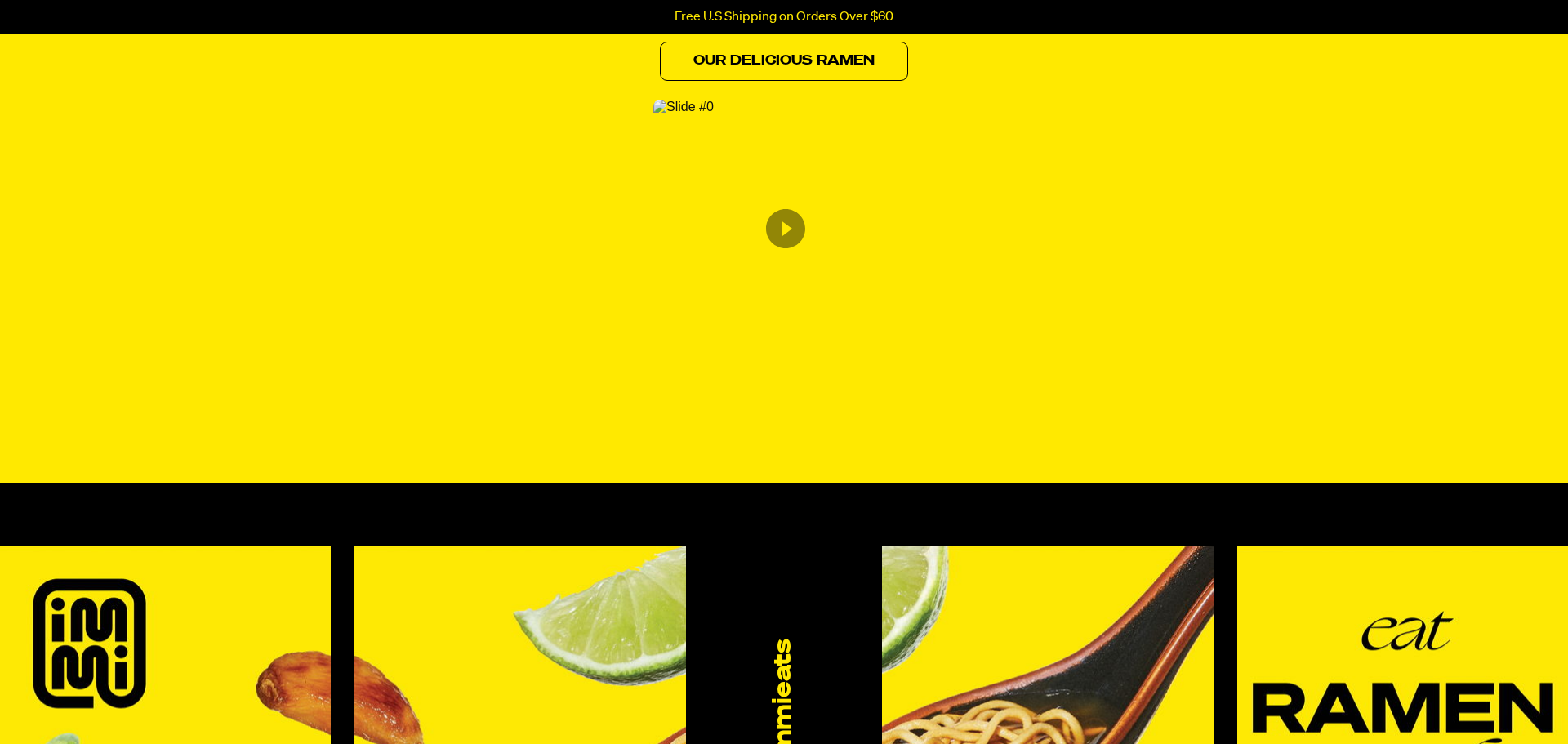
scroll to position [978, 0]
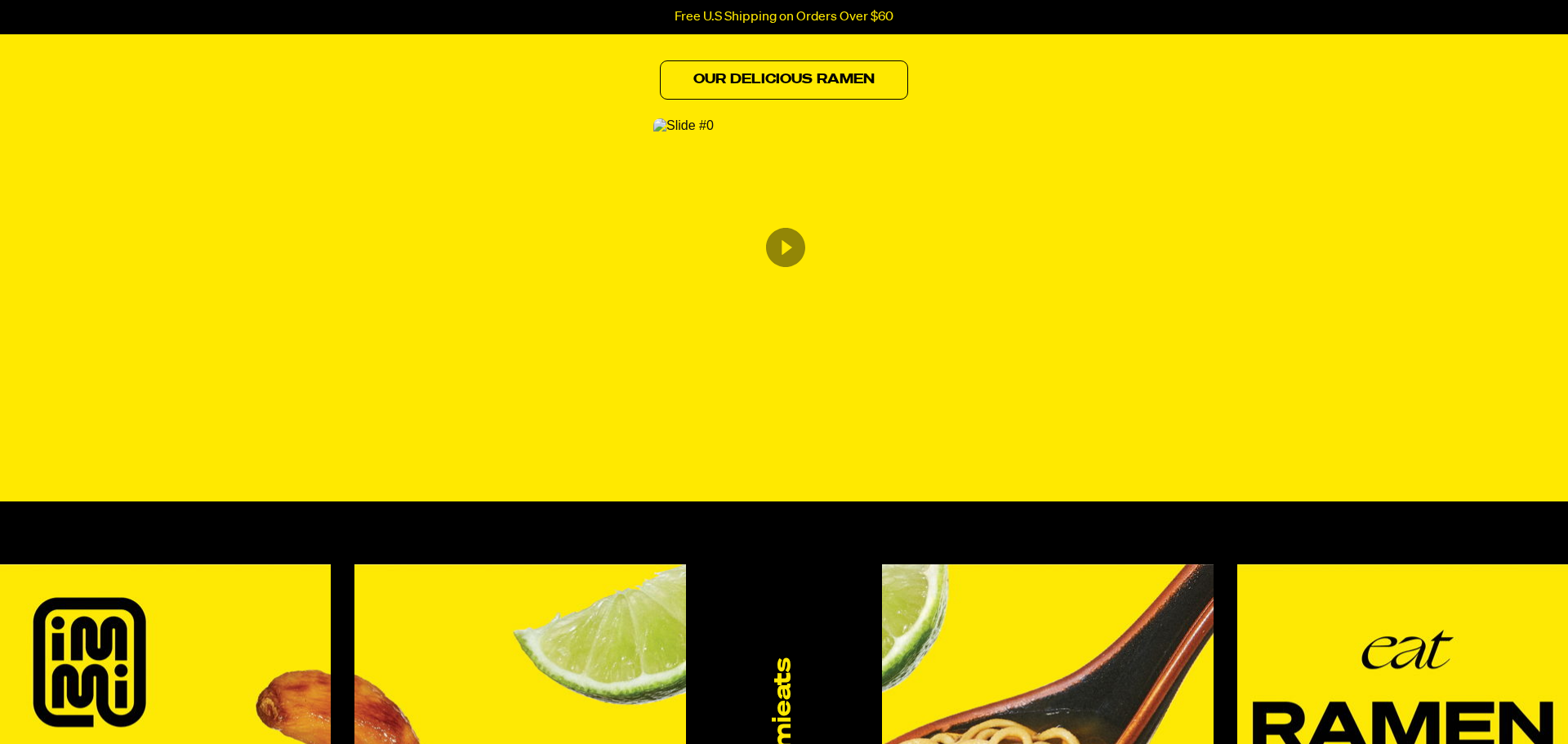
click at [713, 133] on img "Content from Archive App" at bounding box center [684, 125] width 61 height 15
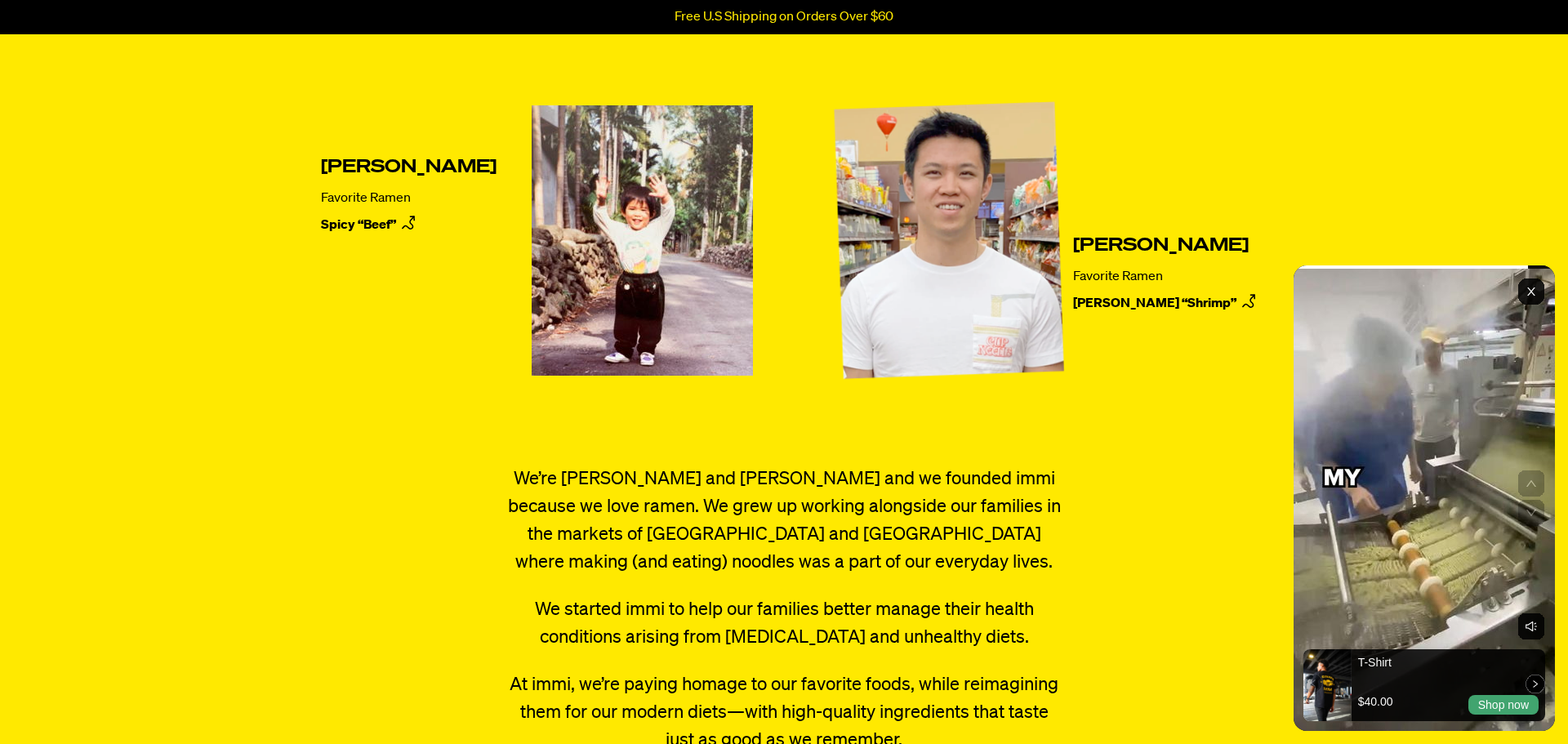
scroll to position [0, 0]
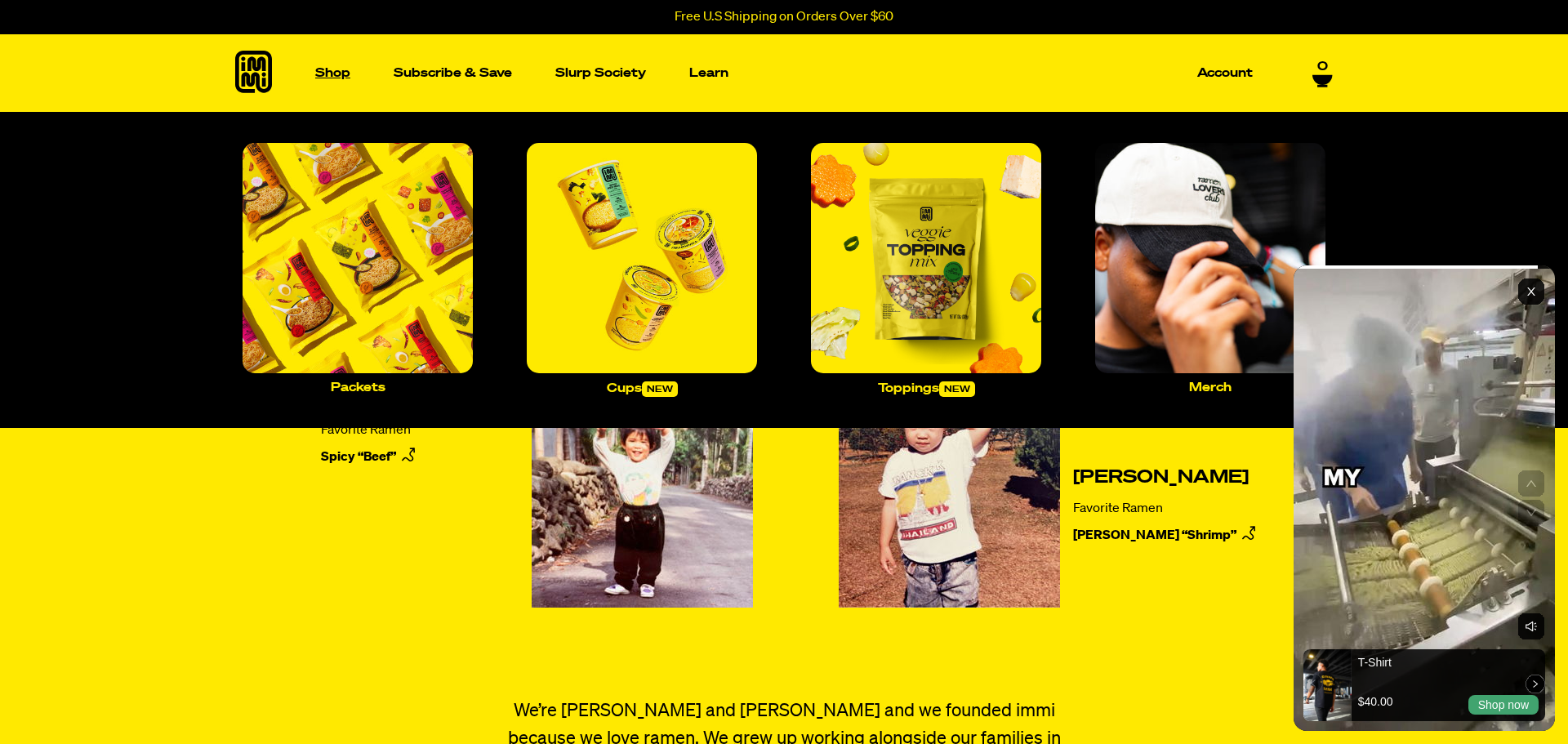
click at [339, 69] on p "Shop" at bounding box center [332, 73] width 35 height 12
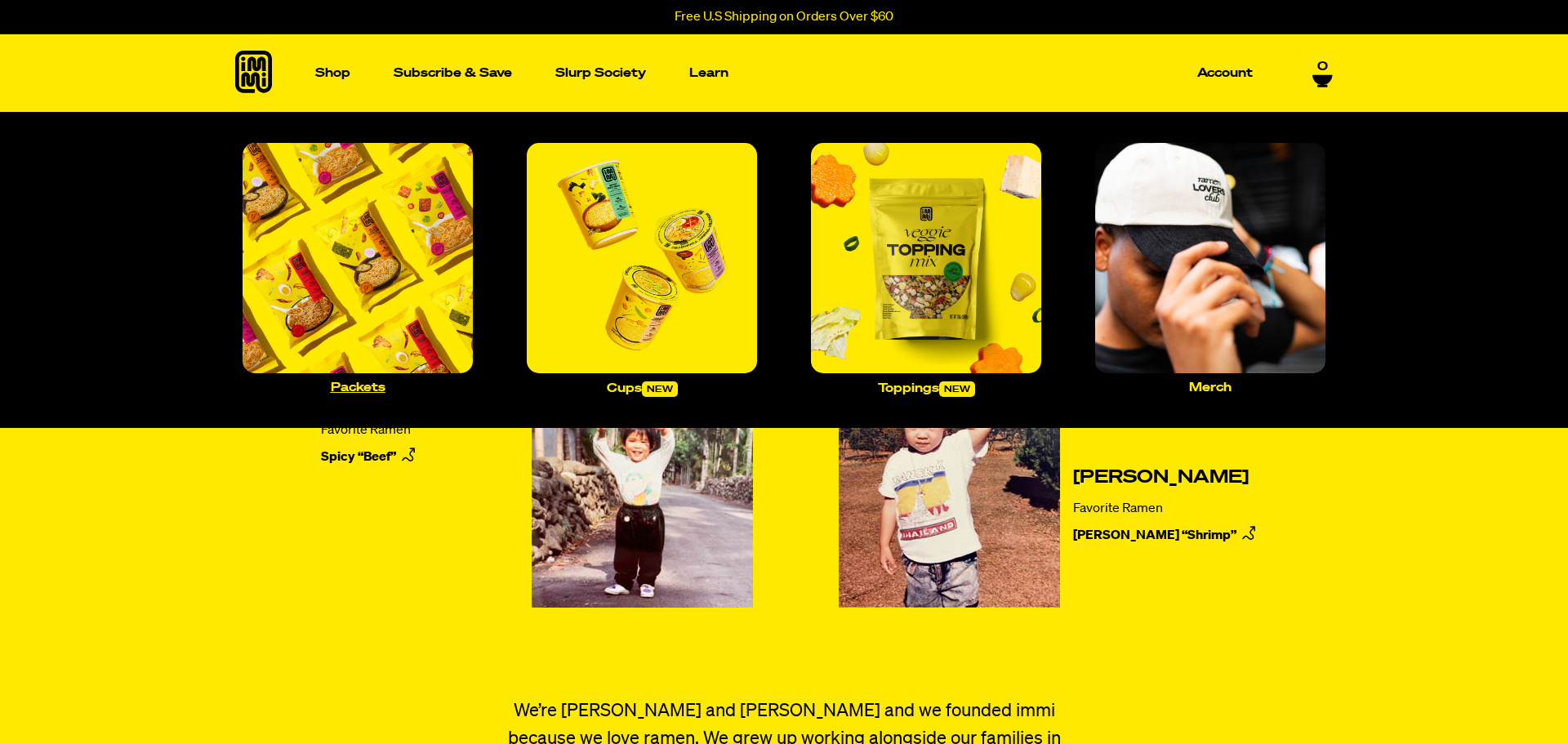
click at [358, 304] on img "Main navigation" at bounding box center [357, 258] width 230 height 230
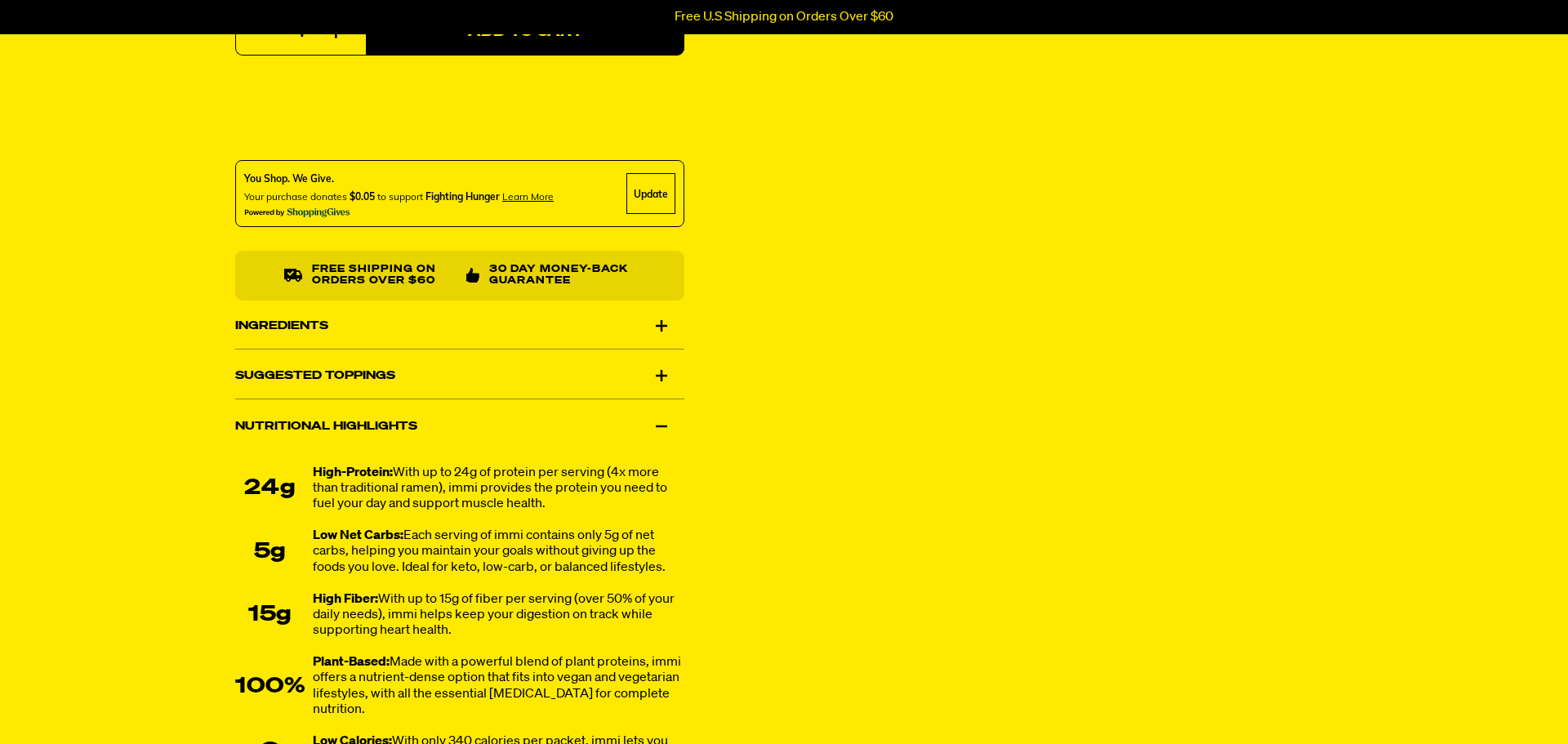
scroll to position [866, 0]
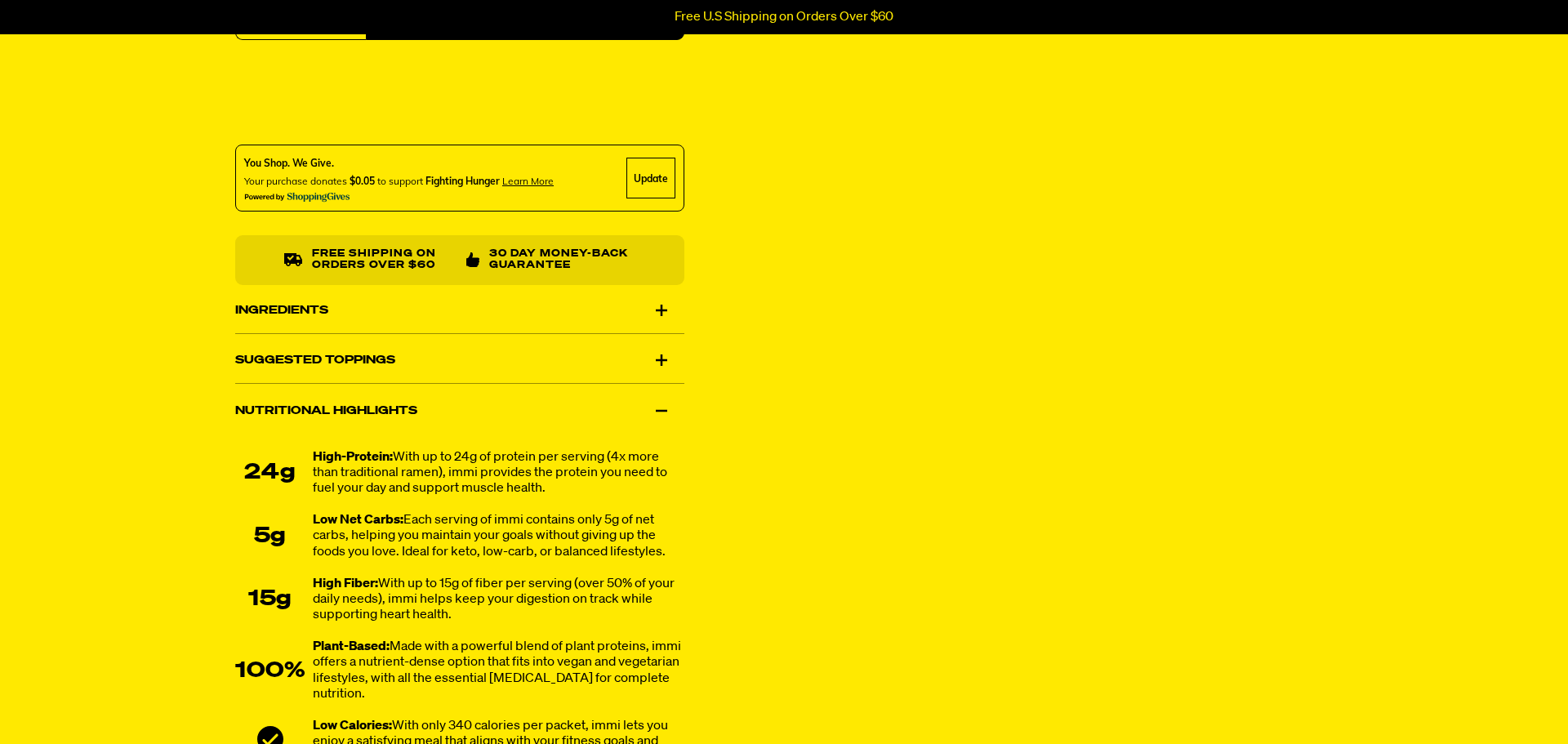
click at [391, 317] on div "Ingredients" at bounding box center [460, 310] width 449 height 46
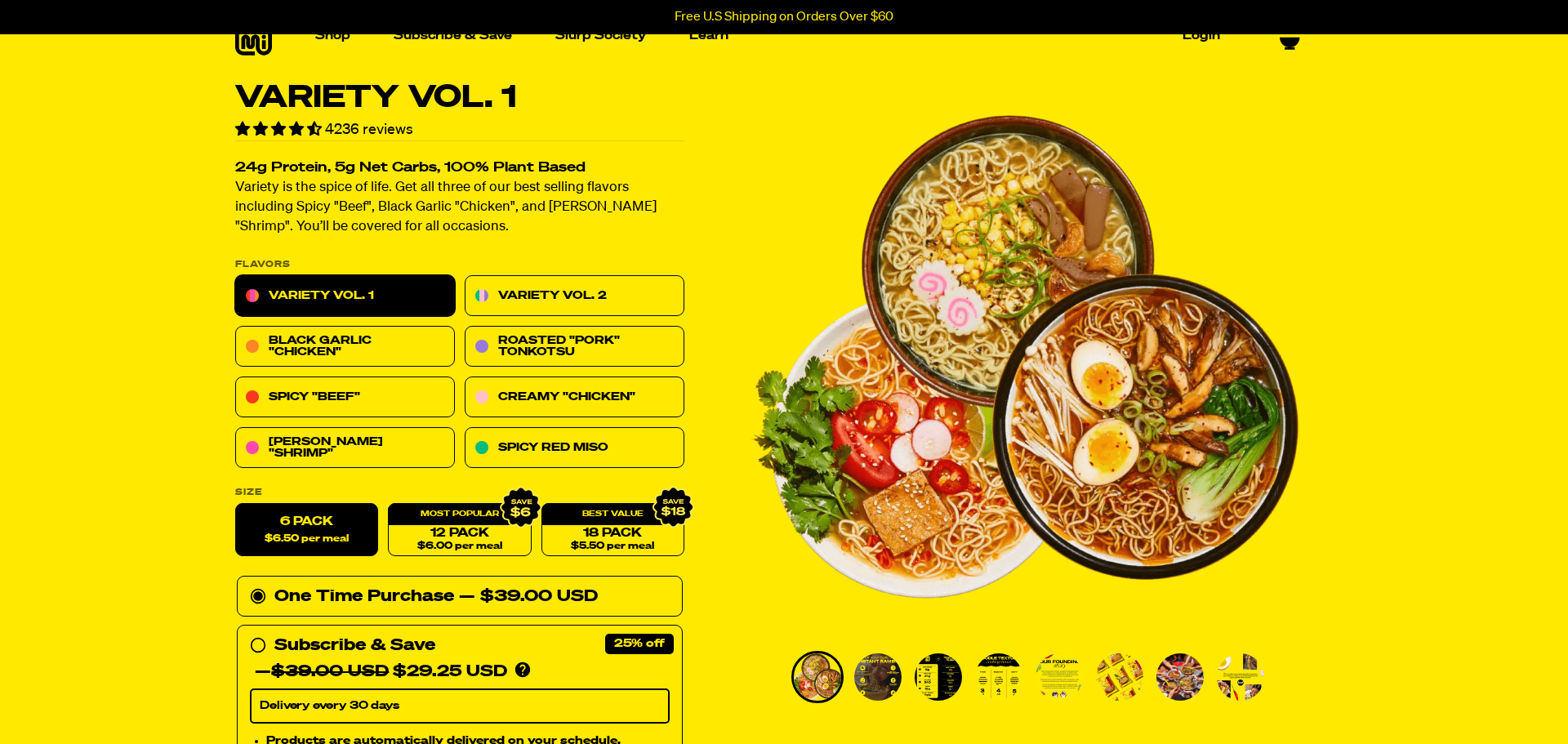
scroll to position [0, 0]
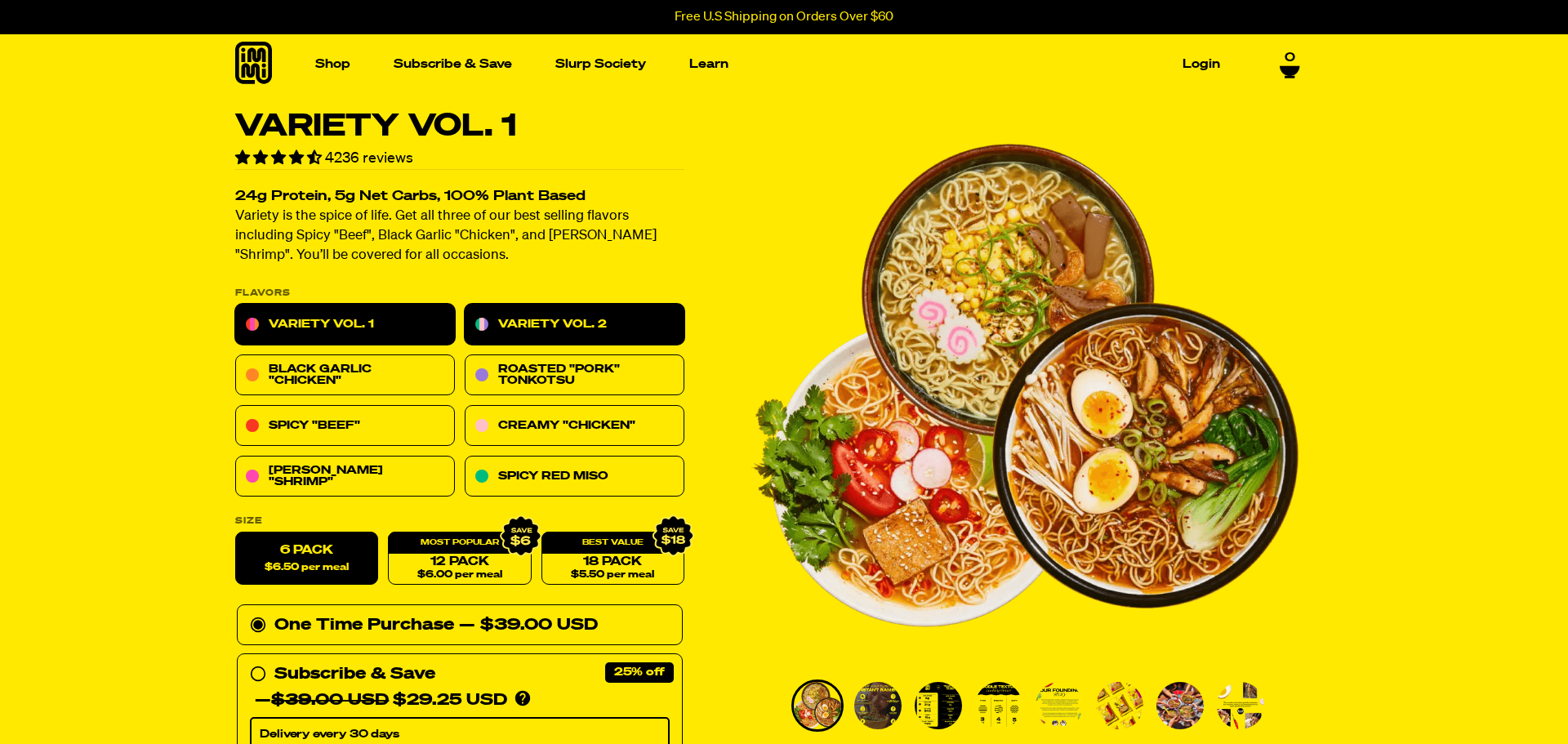
click at [492, 321] on link "Variety Vol. 2" at bounding box center [574, 325] width 220 height 41
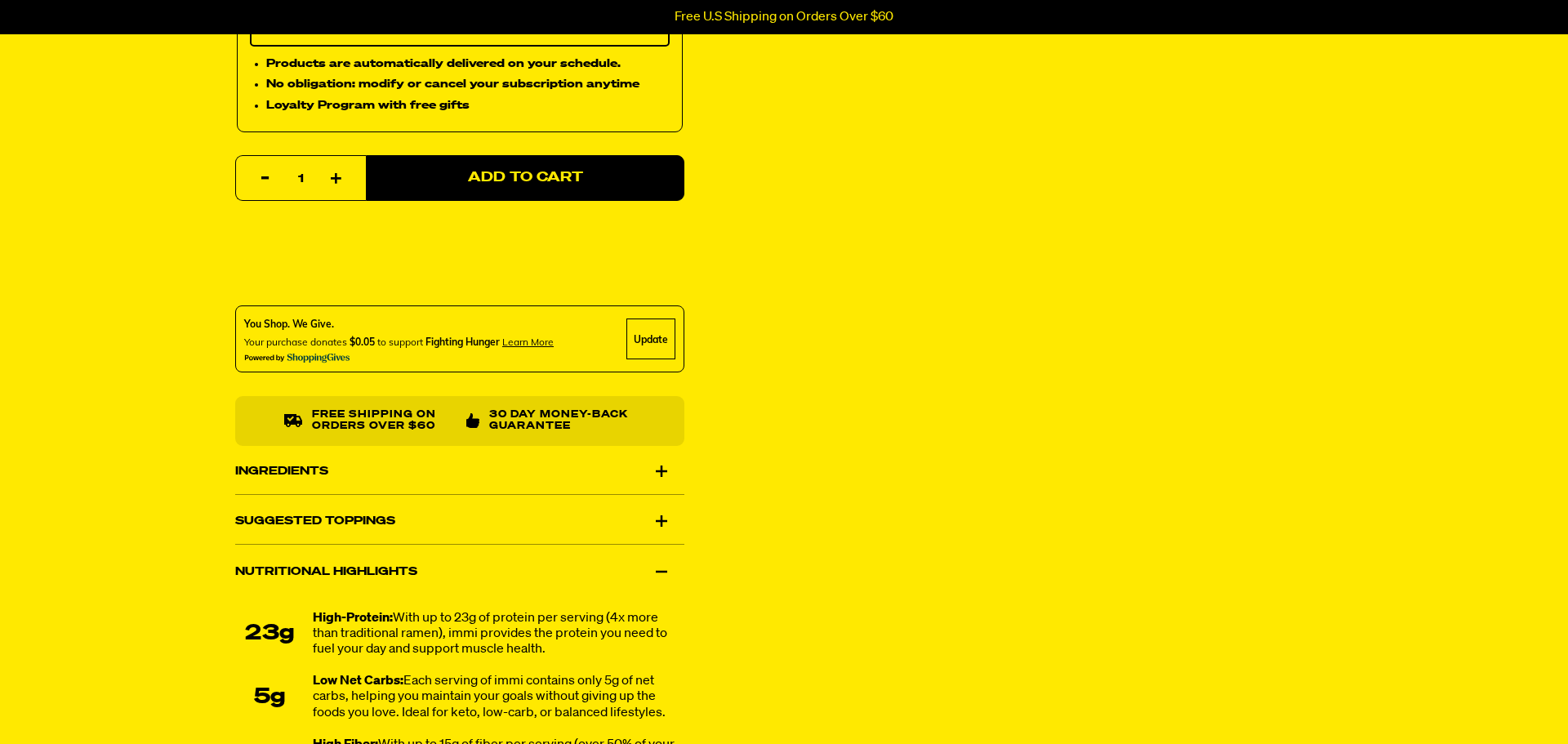
scroll to position [713, 0]
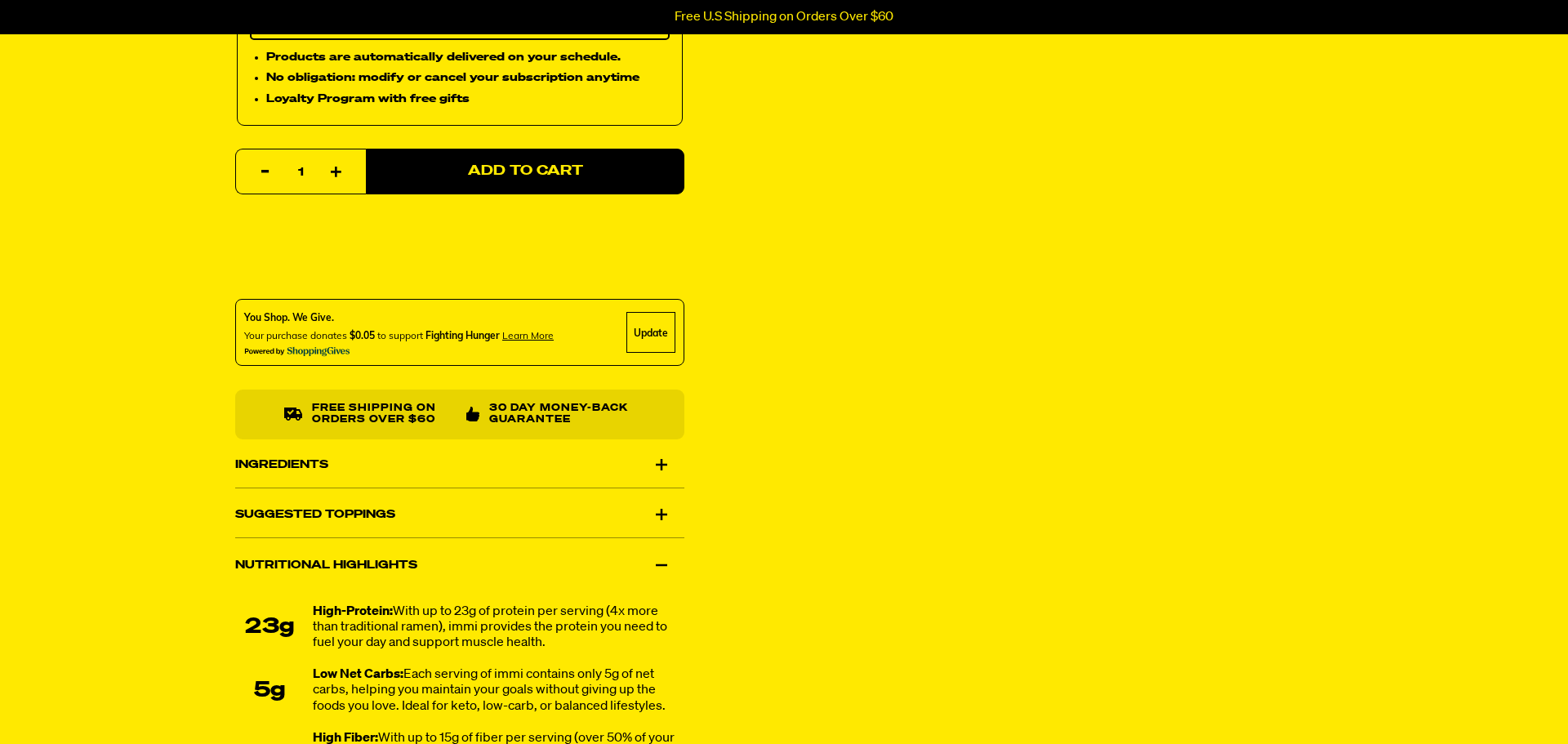
click at [438, 471] on div "Ingredients" at bounding box center [460, 464] width 449 height 46
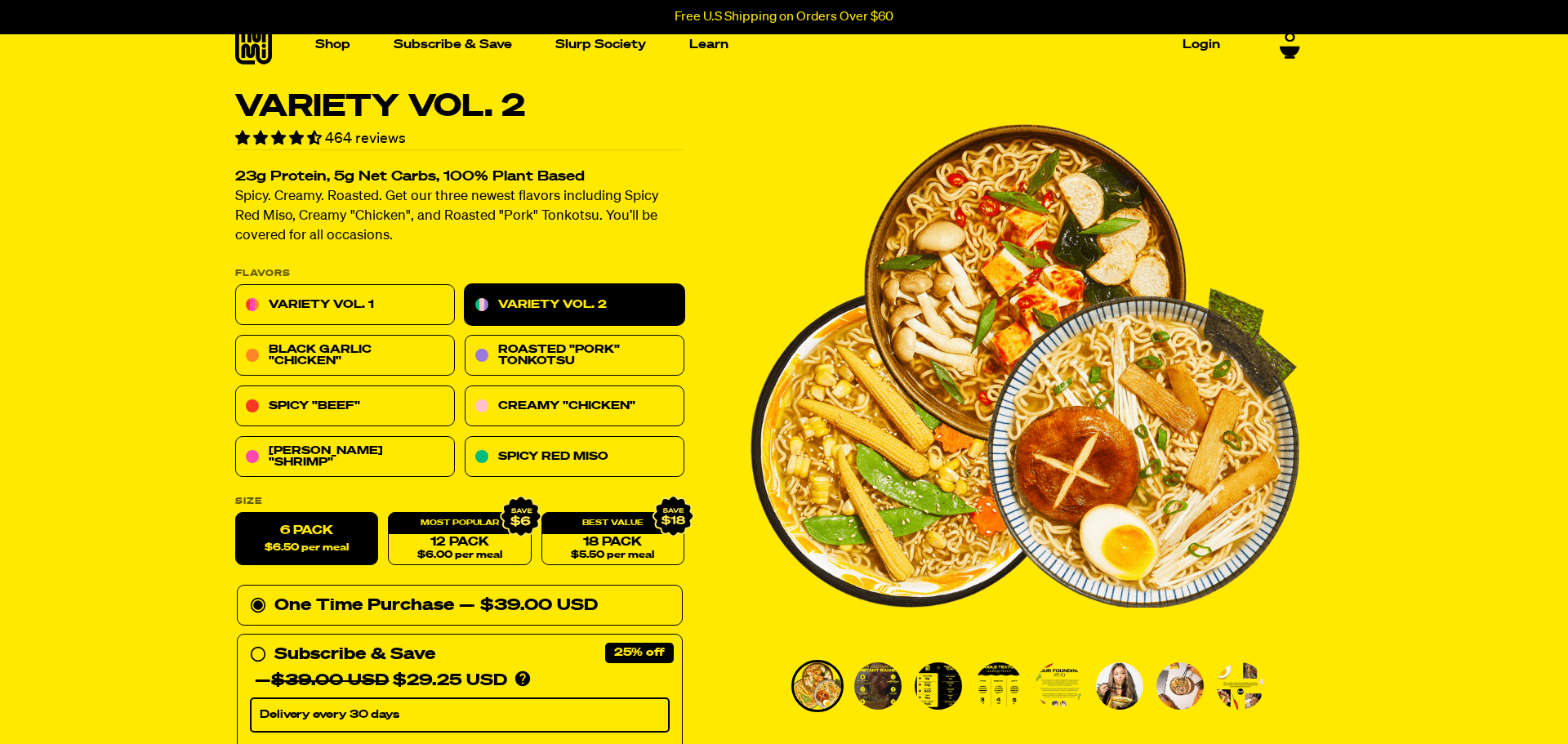
scroll to position [0, 0]
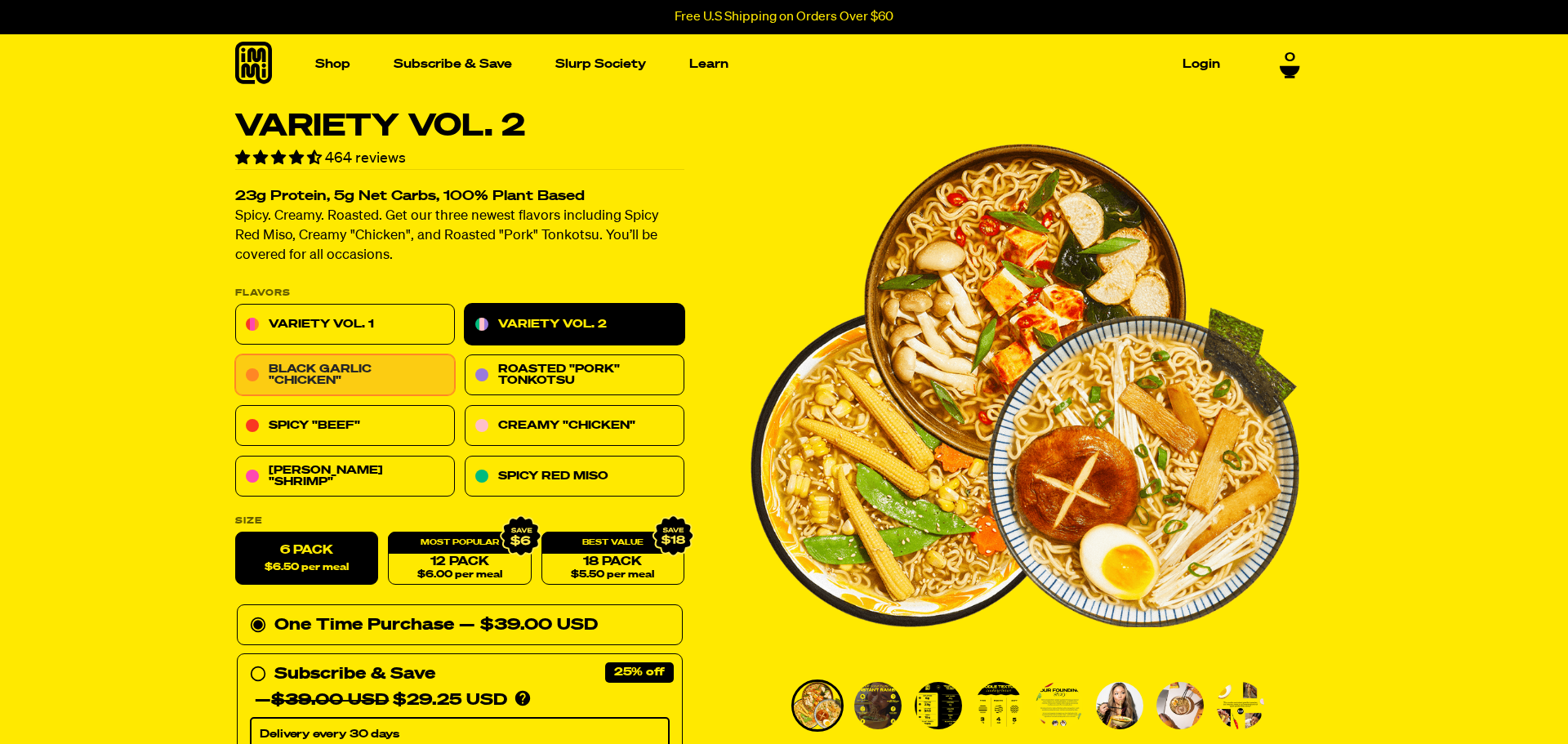
click at [390, 378] on link "Black Garlic "Chicken"" at bounding box center [344, 375] width 220 height 41
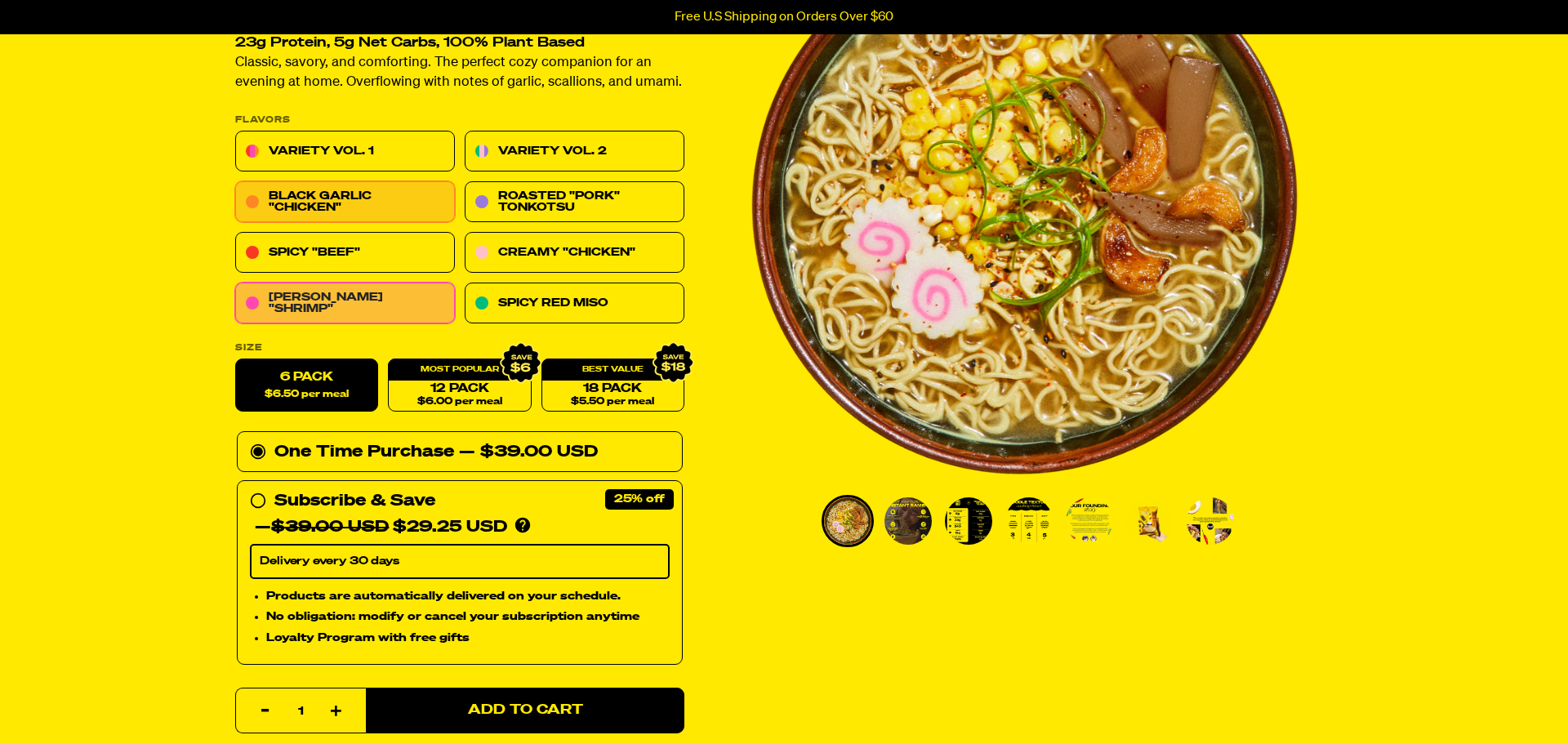
scroll to position [178, 0]
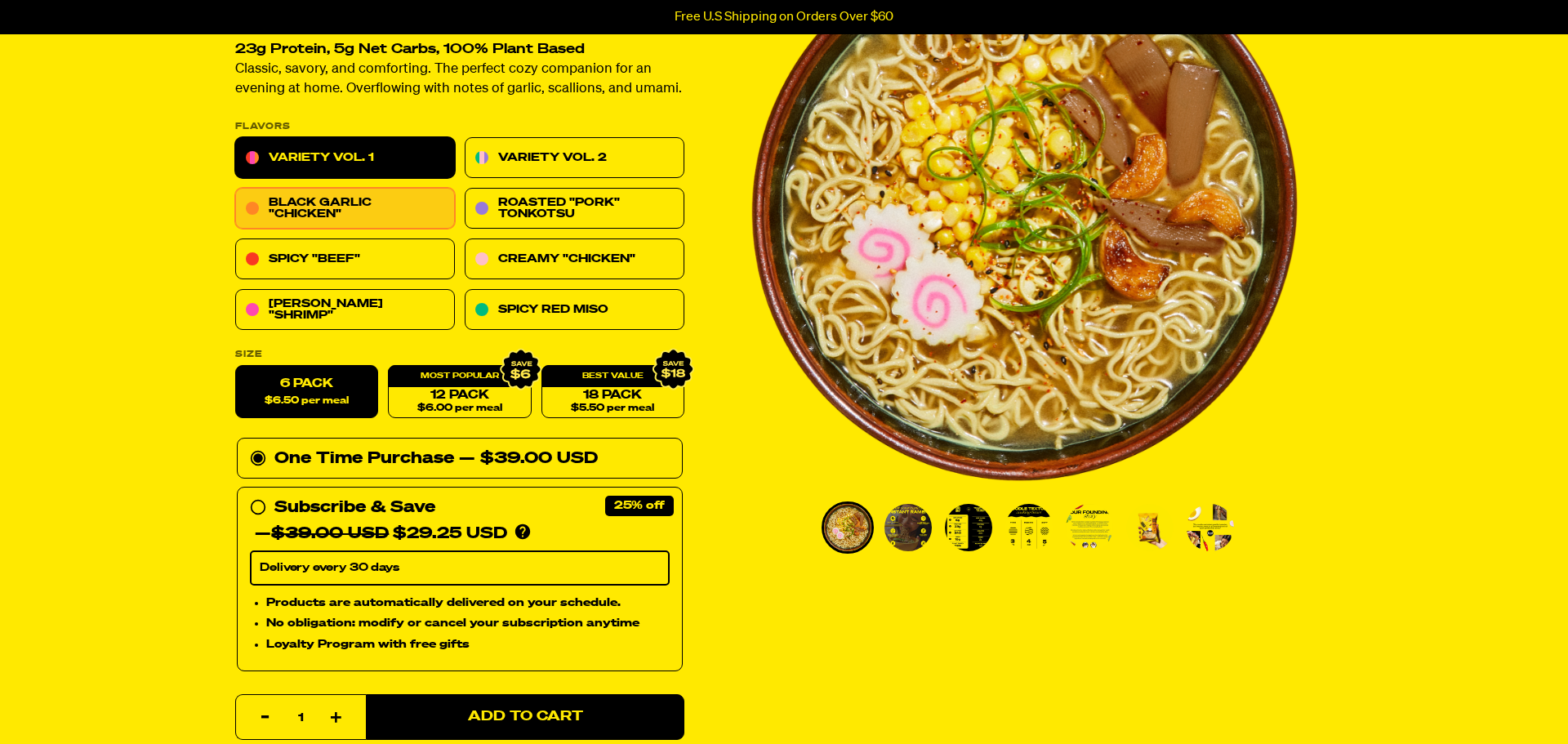
click at [383, 167] on link "Variety Vol. 1" at bounding box center [344, 158] width 220 height 41
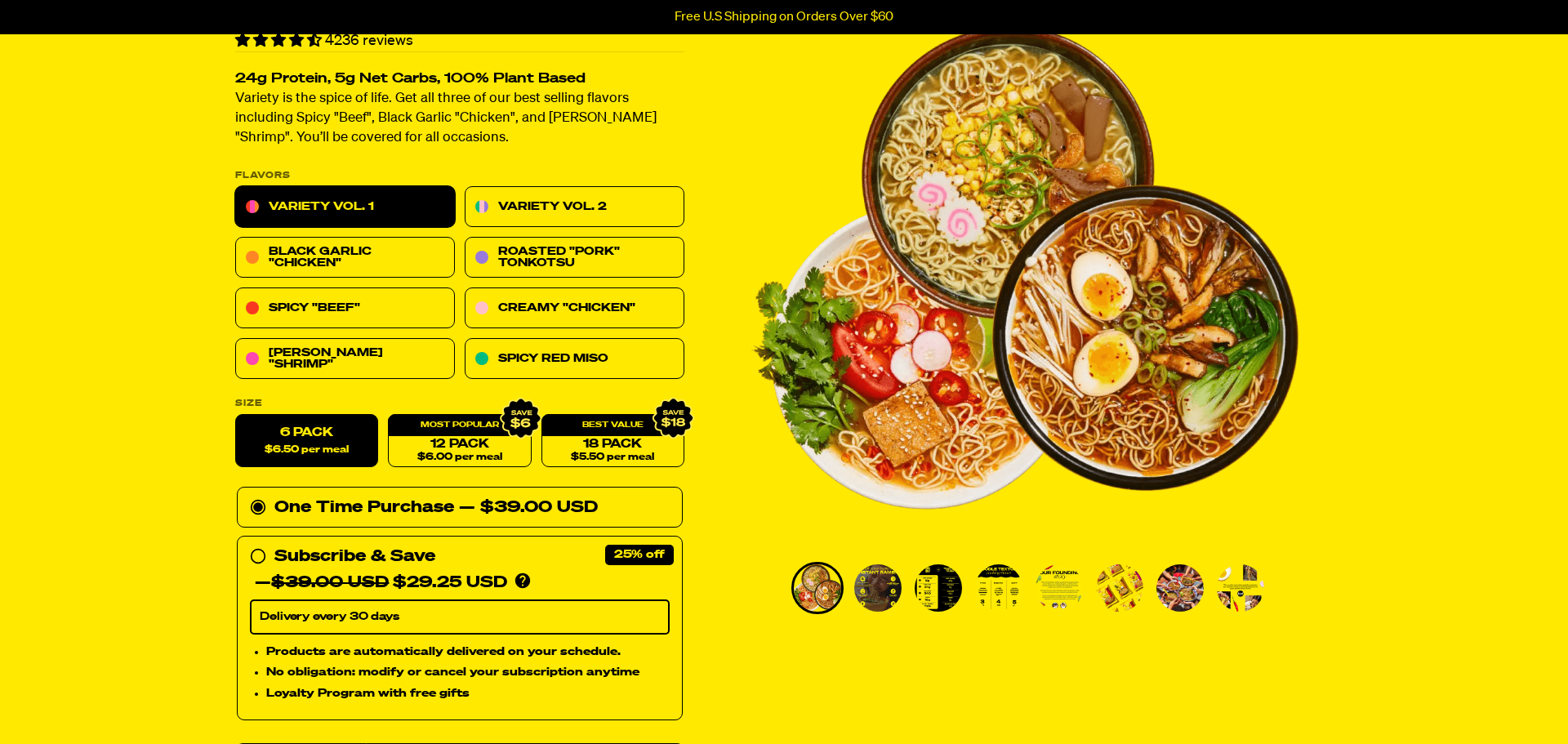
scroll to position [128, 0]
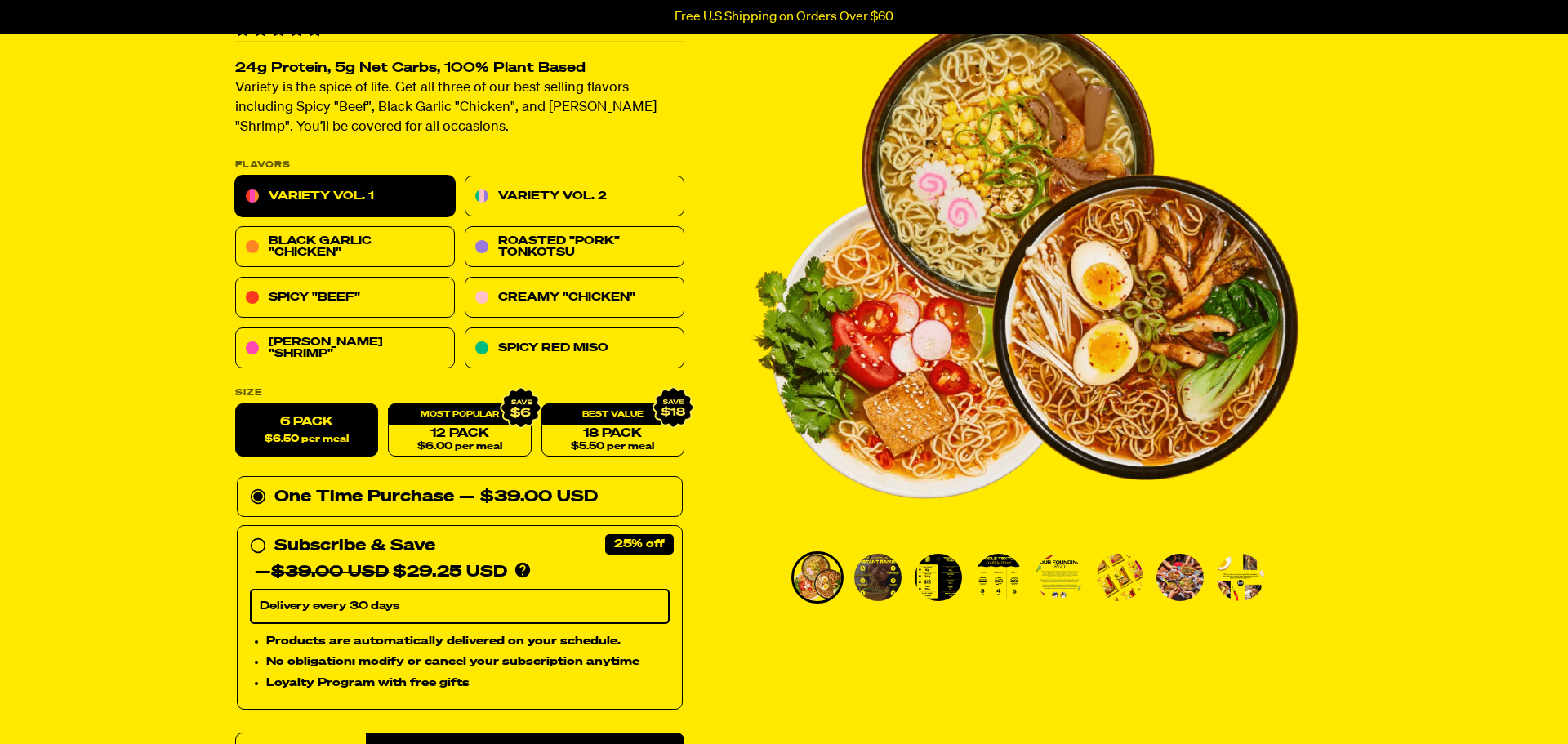
click at [896, 569] on img "Go to slide 2" at bounding box center [877, 577] width 48 height 48
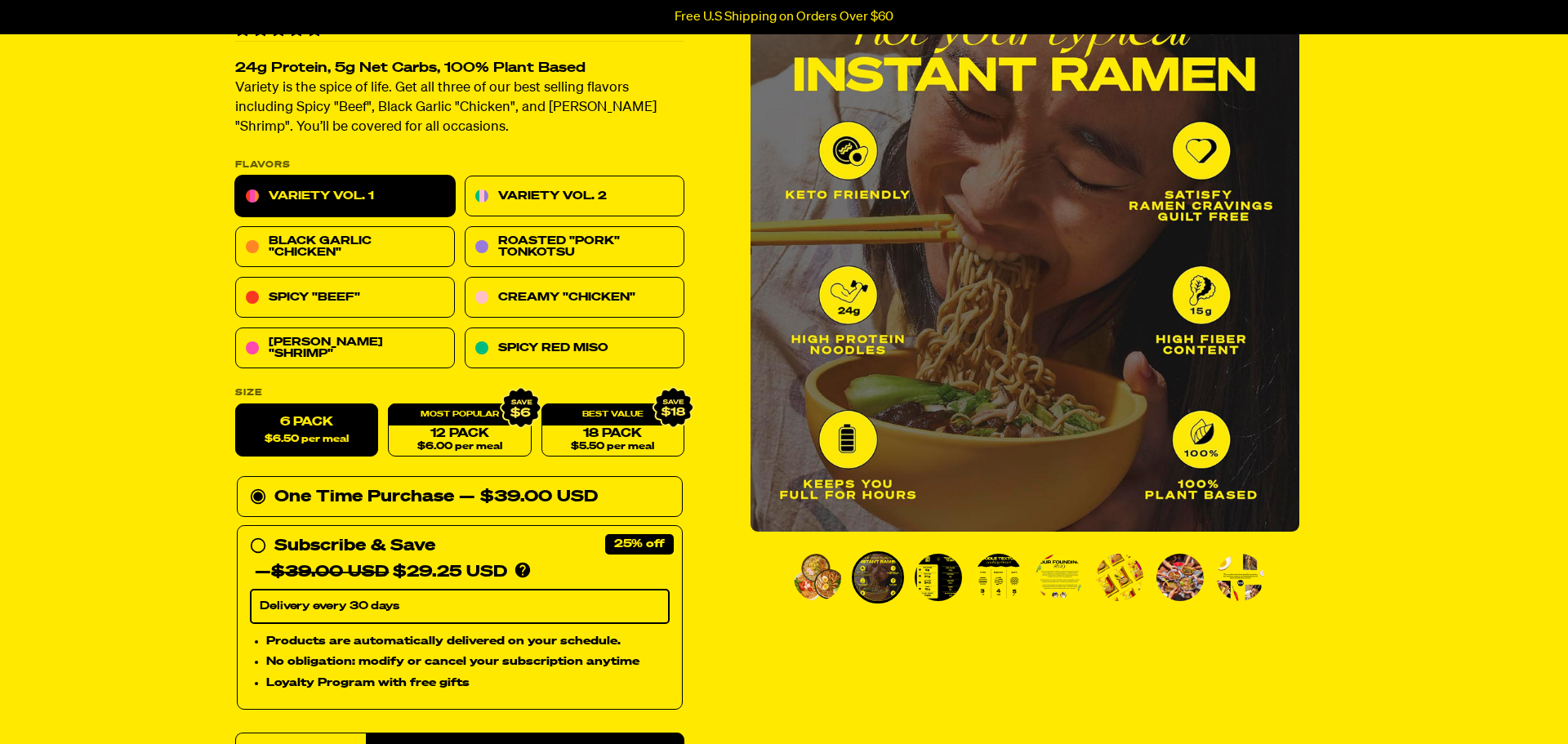
click at [912, 578] on li "Go to slide 3" at bounding box center [938, 577] width 52 height 52
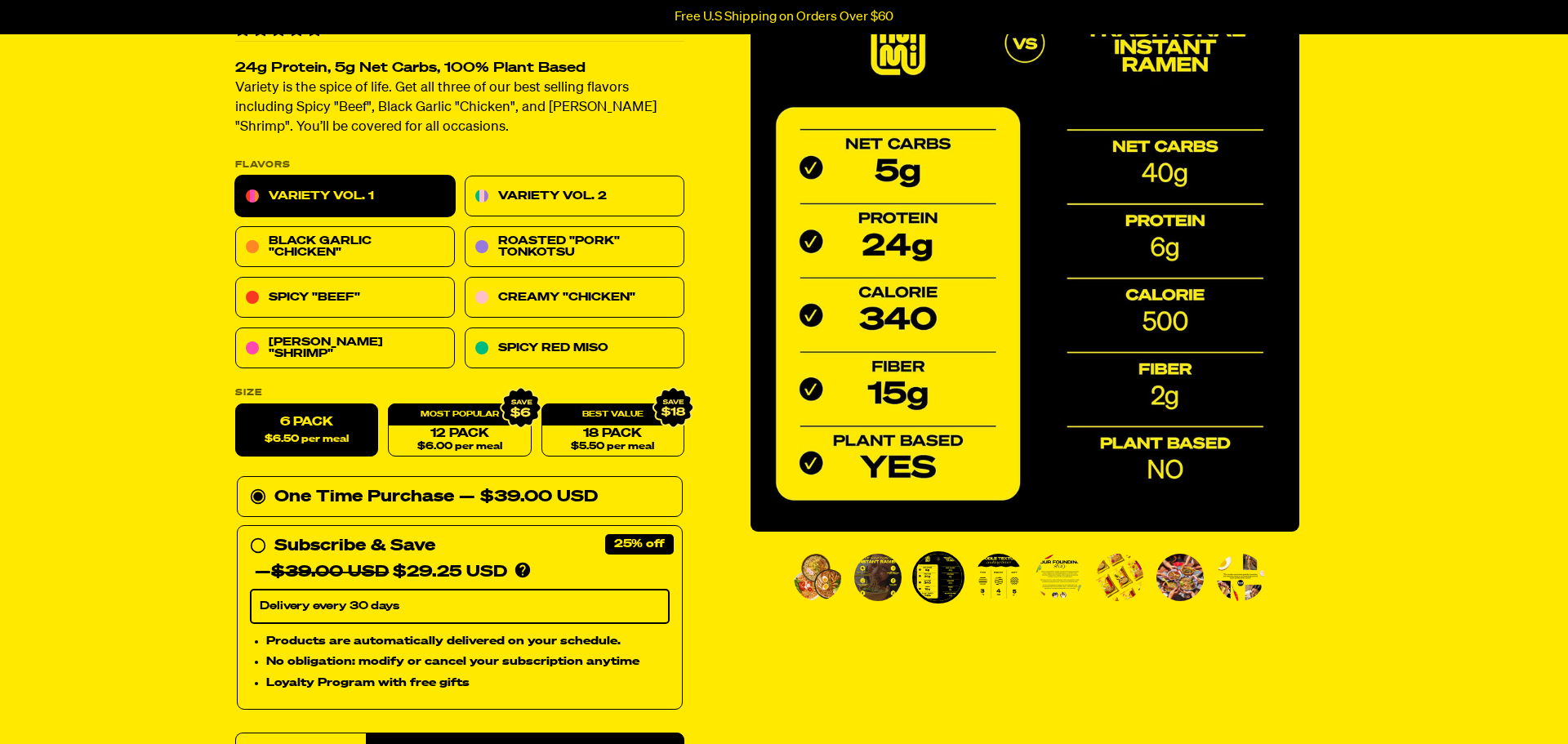
click at [969, 570] on ul "PDP main carousel thumbnails" at bounding box center [1033, 577] width 483 height 52
click at [997, 576] on img "Go to slide 4" at bounding box center [999, 577] width 48 height 48
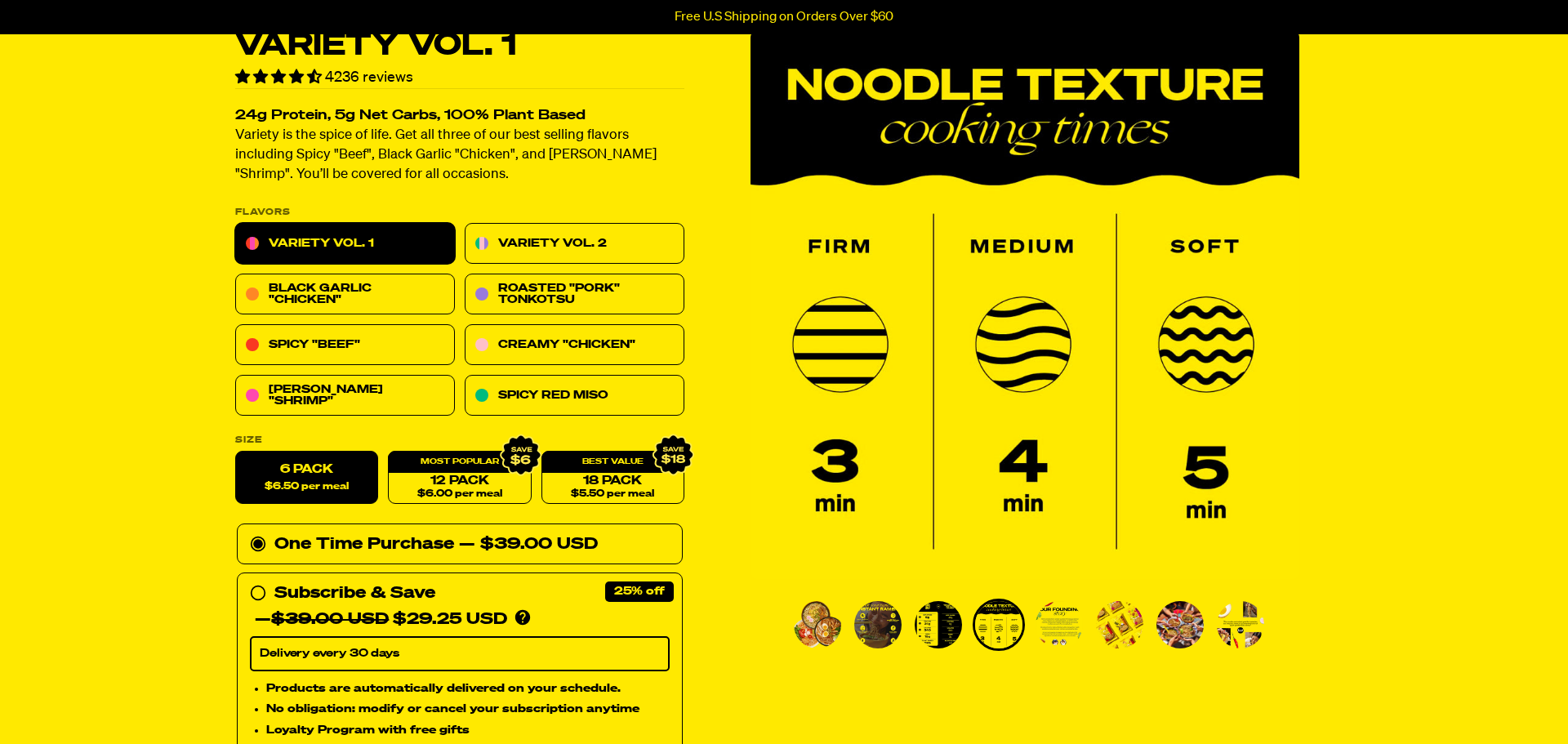
scroll to position [90, 0]
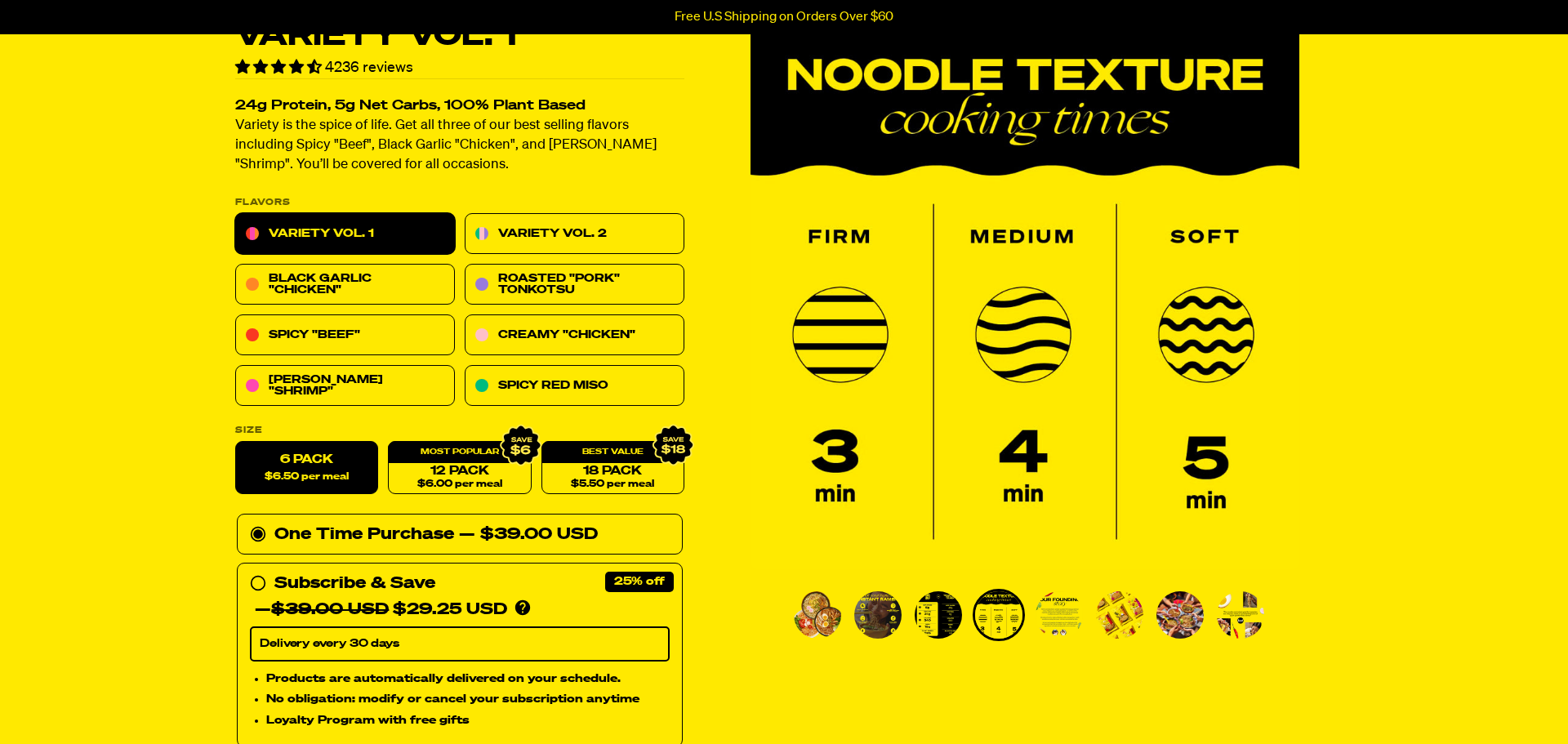
click at [1045, 616] on img "Go to slide 5" at bounding box center [1059, 615] width 48 height 48
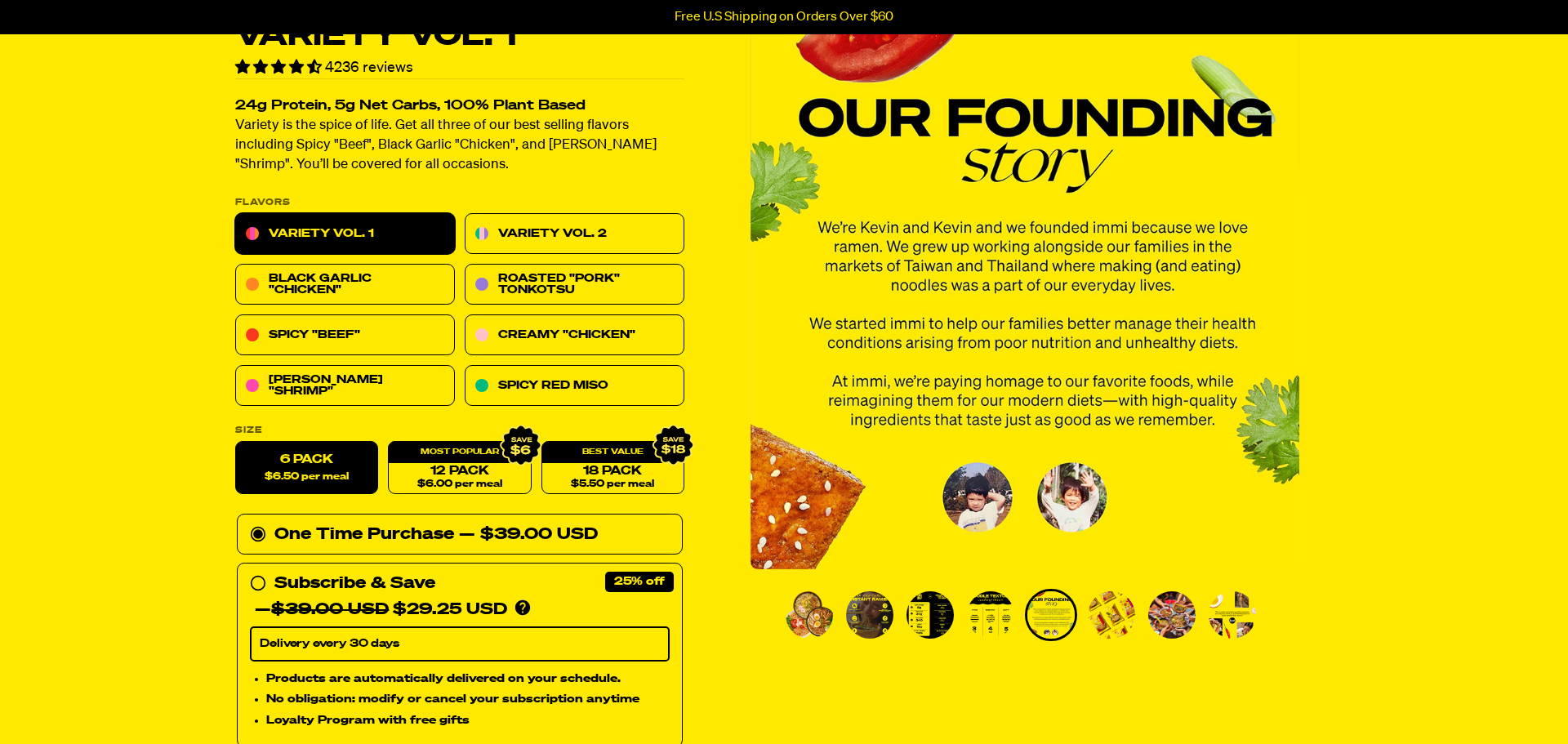
click at [1101, 608] on img "Go to slide 6" at bounding box center [1111, 615] width 48 height 48
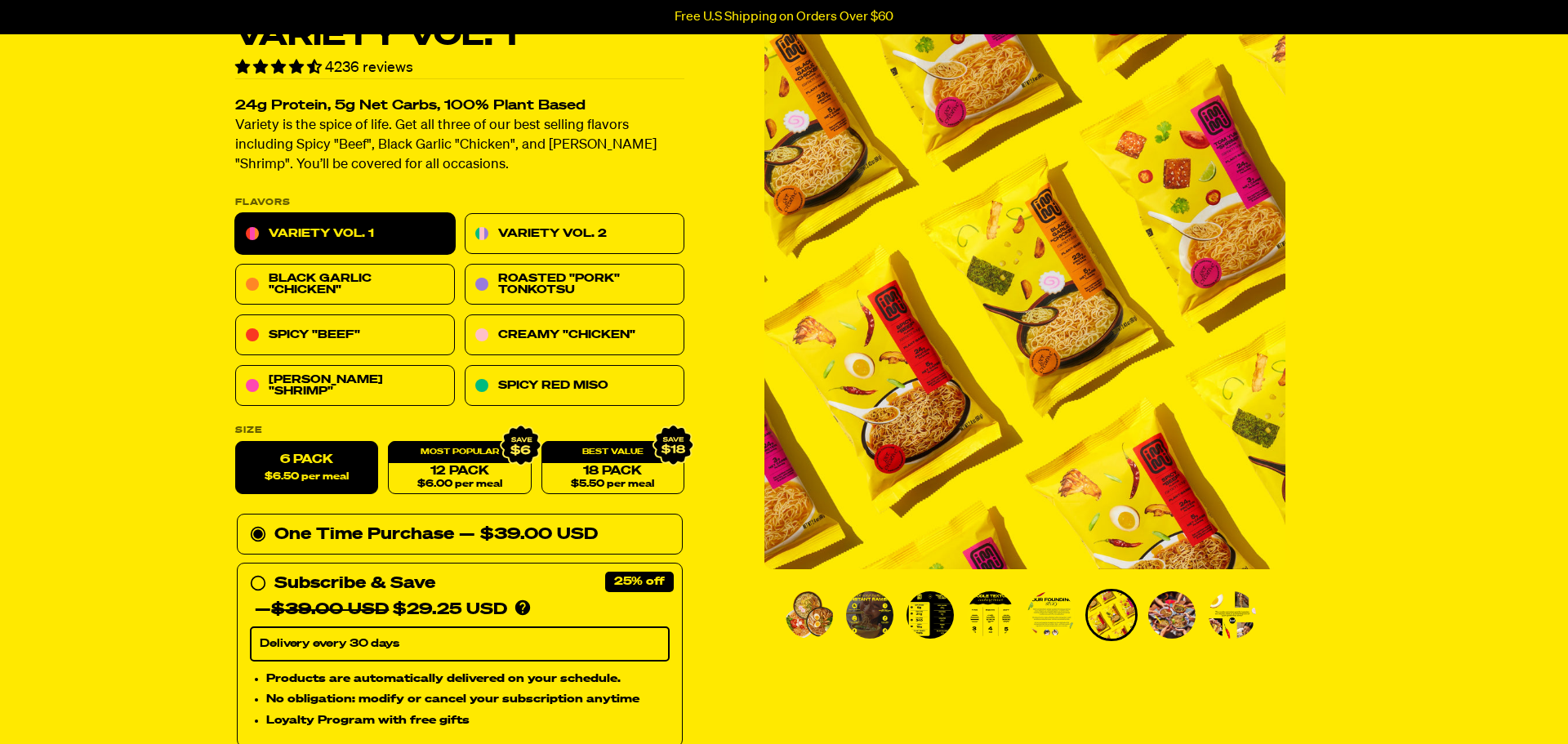
click at [1157, 605] on img "Go to slide 7" at bounding box center [1171, 615] width 48 height 48
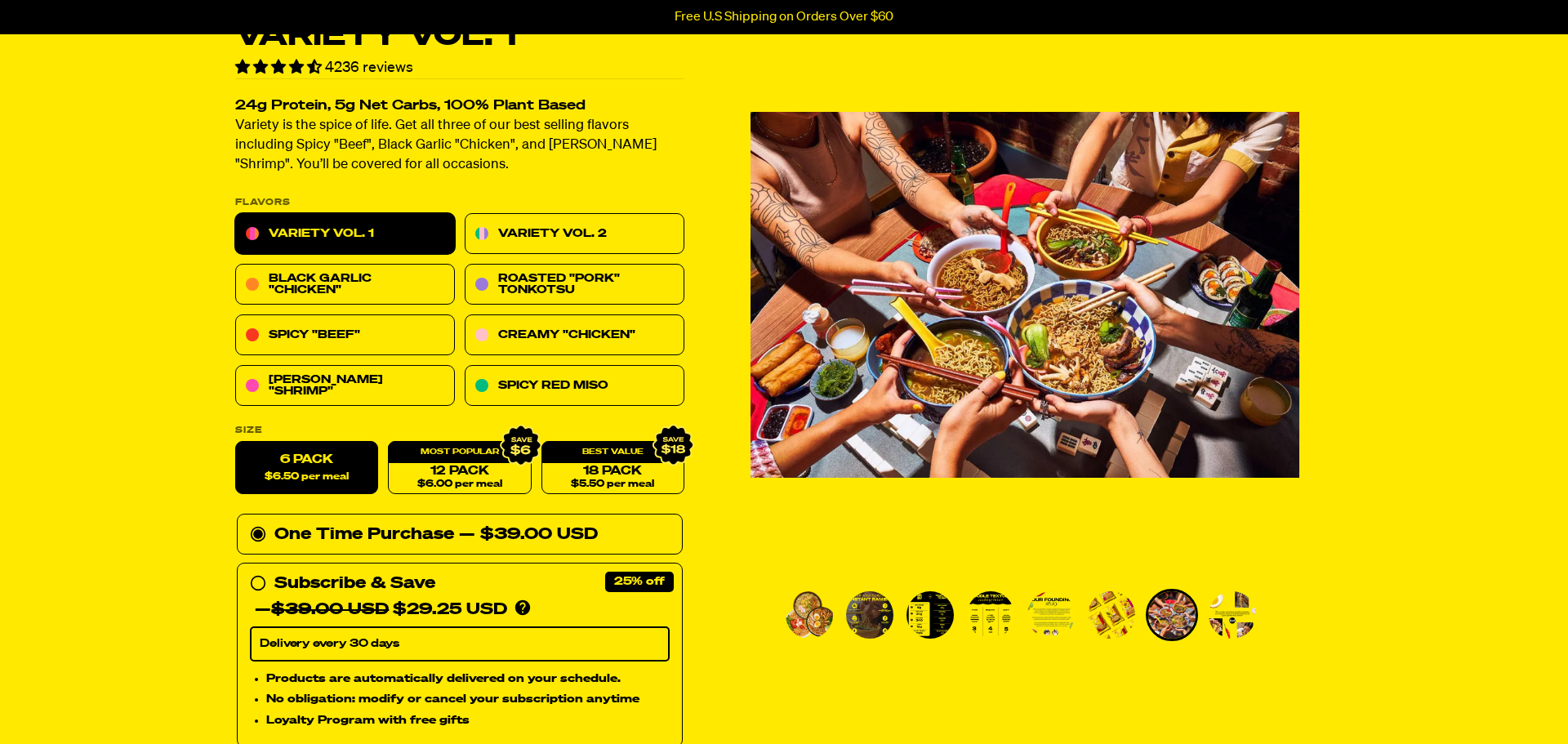
click at [1216, 609] on img "Go to slide 8" at bounding box center [1232, 615] width 48 height 48
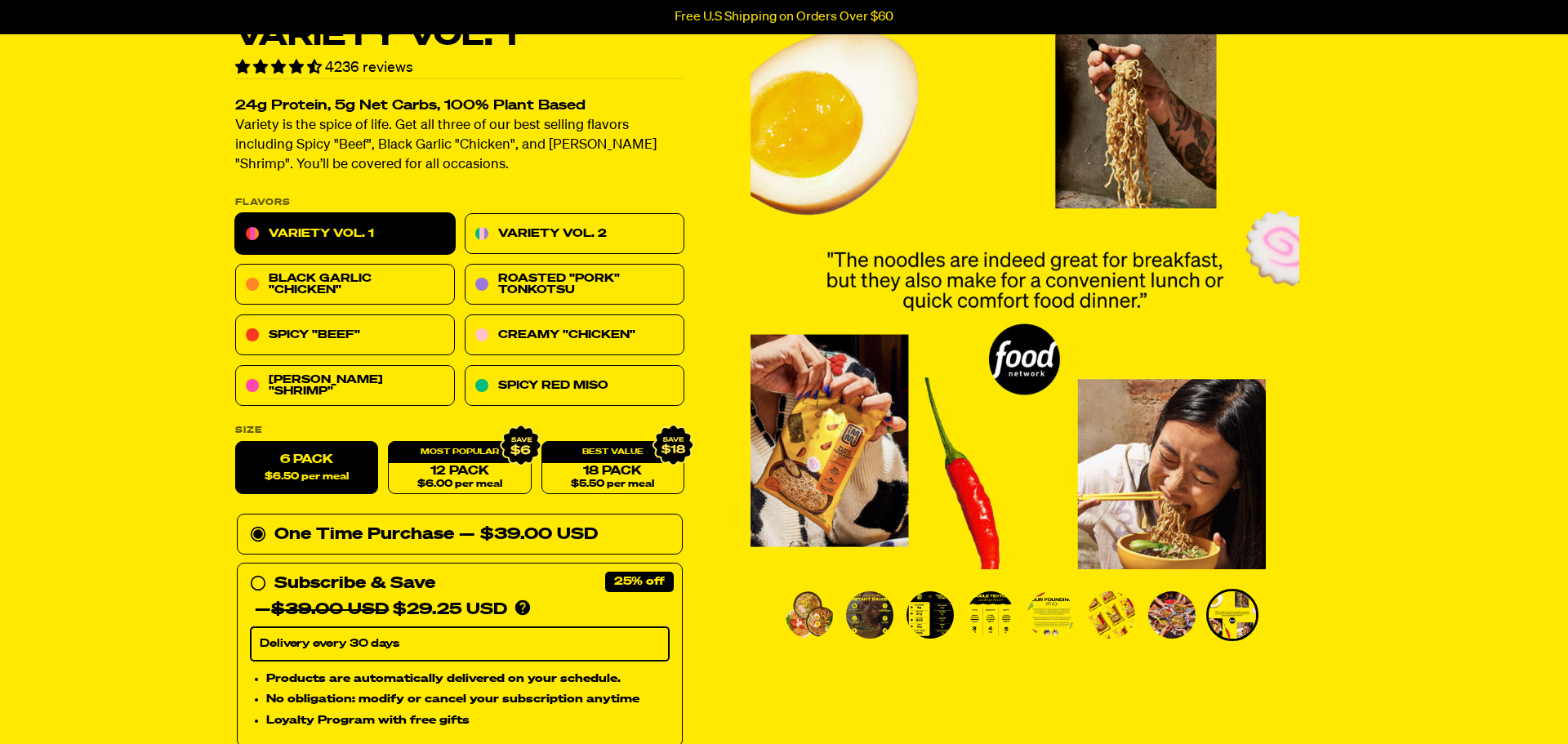
click at [1186, 609] on img "Go to slide 7" at bounding box center [1171, 615] width 48 height 48
